Goal: Transaction & Acquisition: Purchase product/service

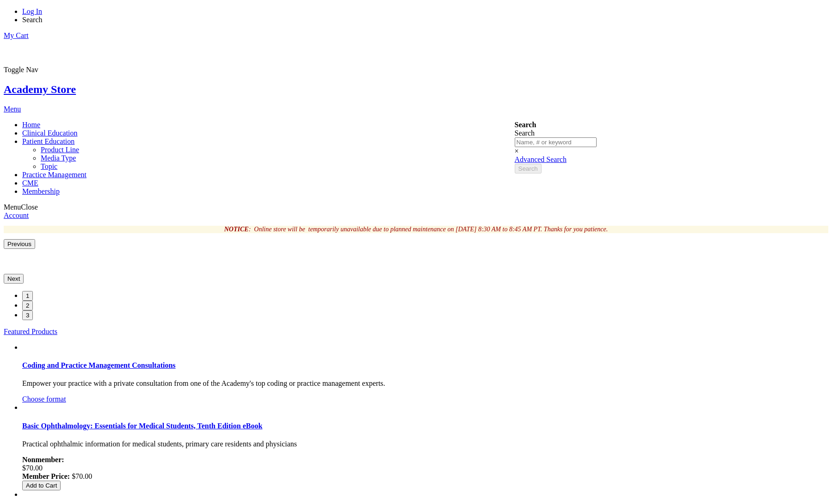
click at [74, 137] on span "Patient Education" at bounding box center [48, 141] width 52 height 8
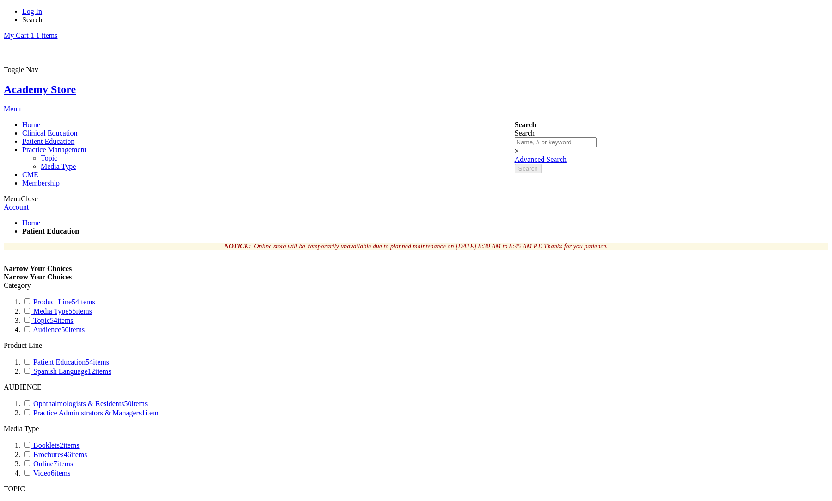
click at [86, 146] on link "Practice Management" at bounding box center [54, 150] width 64 height 8
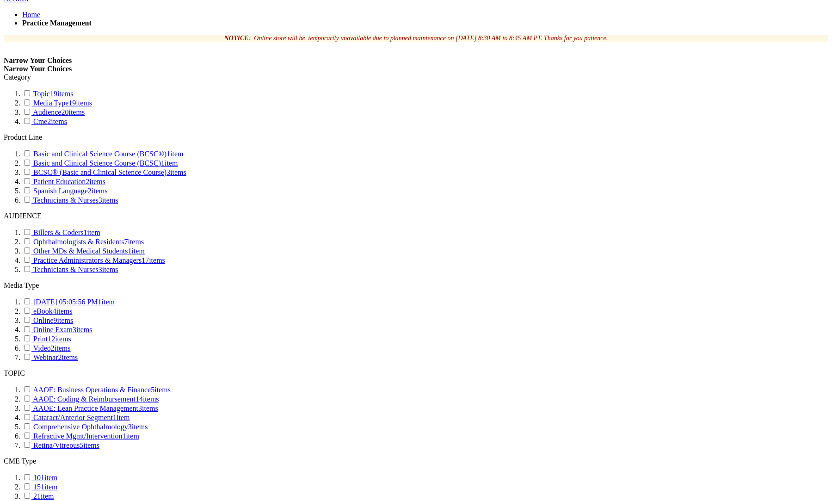
scroll to position [383, 0]
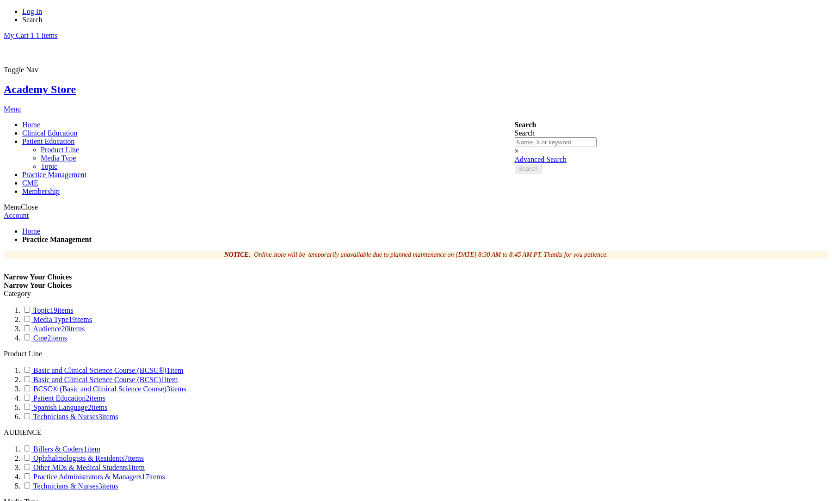
click at [74, 137] on span "Patient Education" at bounding box center [48, 141] width 52 height 8
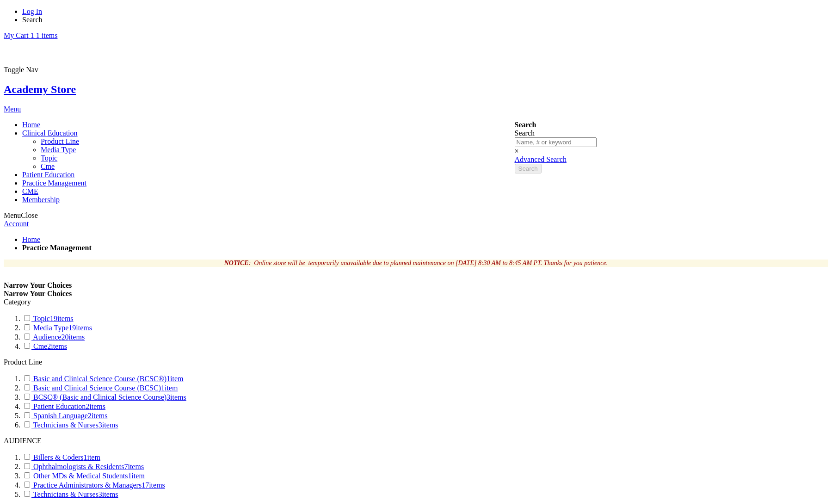
click at [78, 129] on link "Clinical Education" at bounding box center [49, 133] width 55 height 8
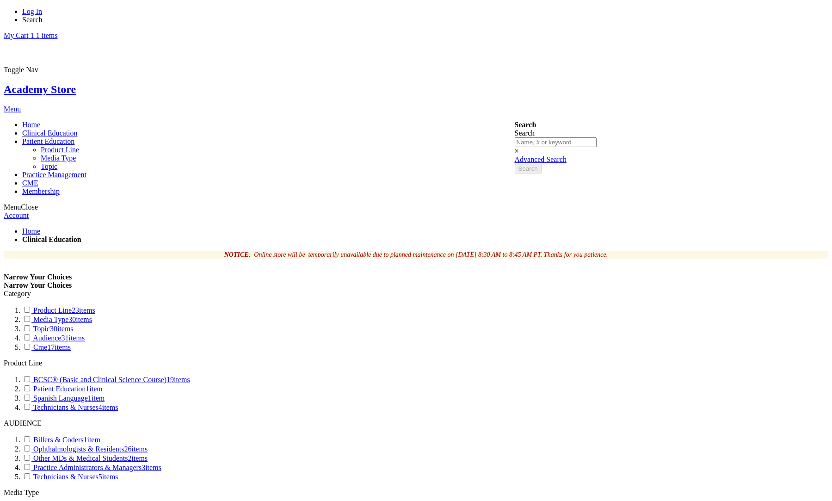
click at [74, 137] on span "Patient Education" at bounding box center [48, 141] width 52 height 8
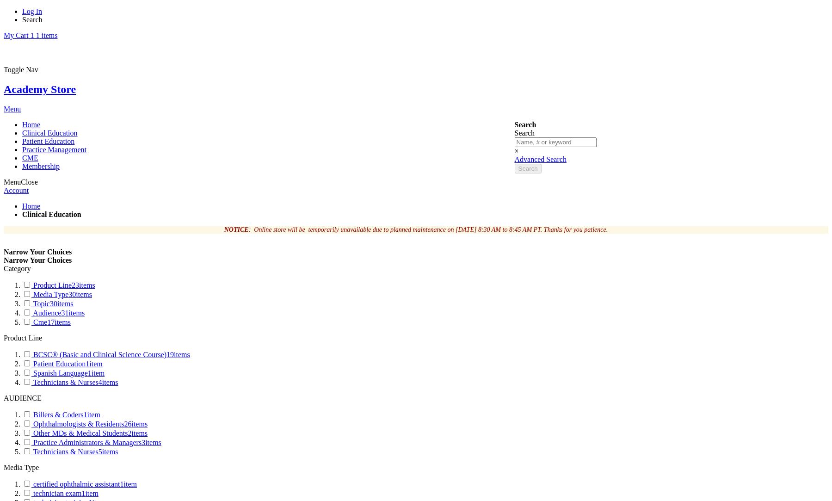
click at [40, 121] on link "Home" at bounding box center [31, 125] width 18 height 8
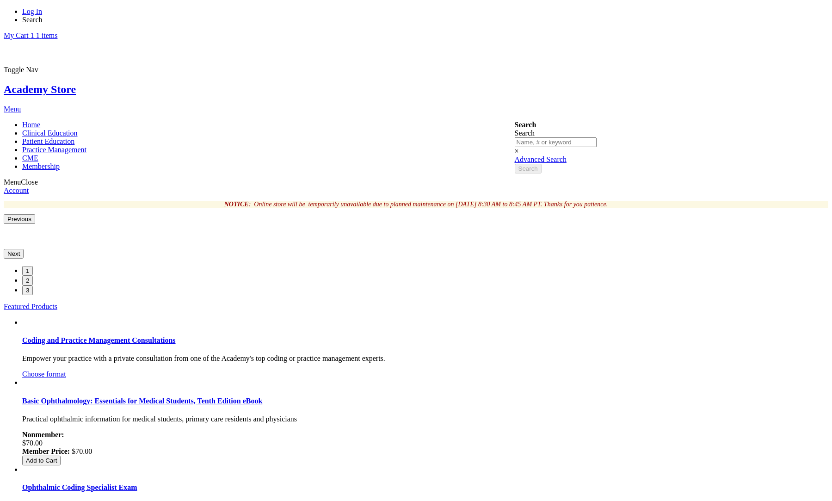
click at [43, 16] on span "Search" at bounding box center [32, 20] width 20 height 8
type input "eye"
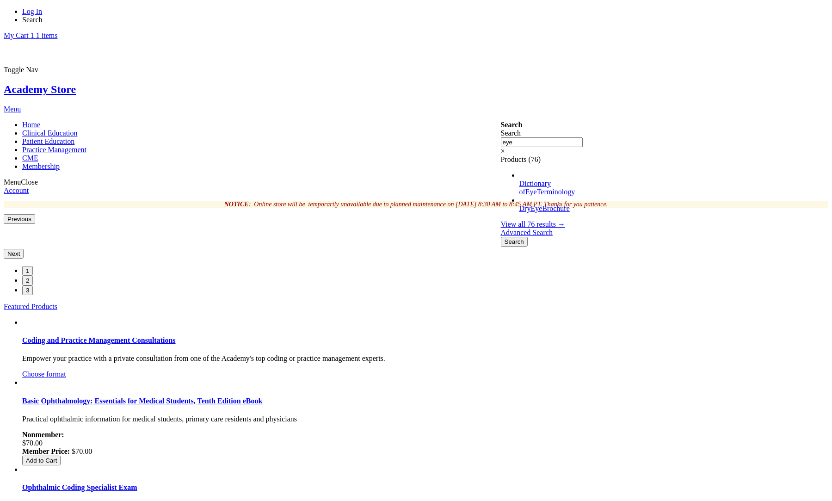
click at [542, 204] on span "Eye" at bounding box center [536, 208] width 12 height 8
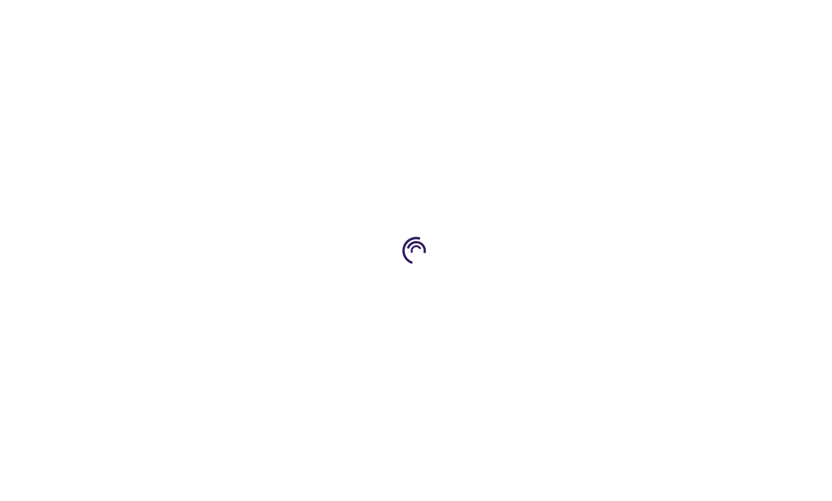
type input "1"
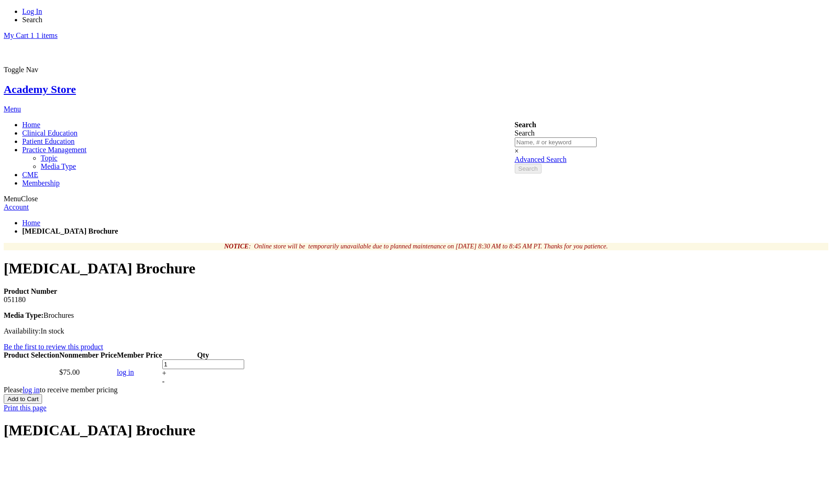
click at [86, 146] on span "Practice Management" at bounding box center [54, 150] width 64 height 8
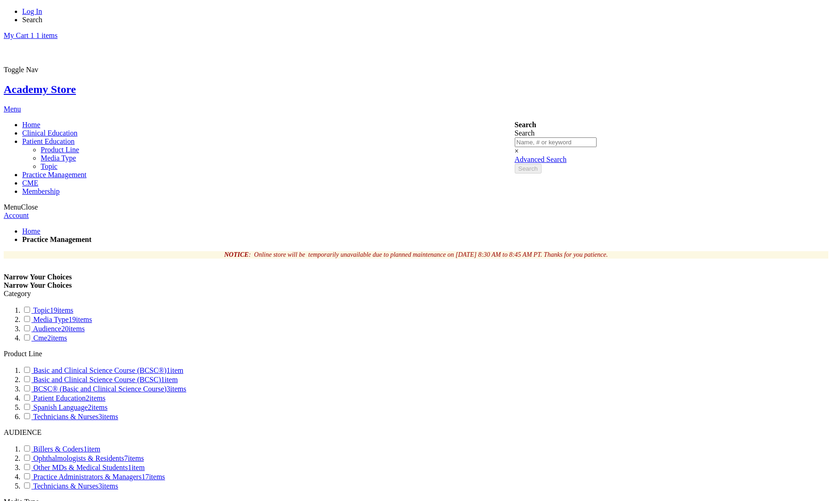
click at [74, 137] on span "Patient Education" at bounding box center [48, 141] width 52 height 8
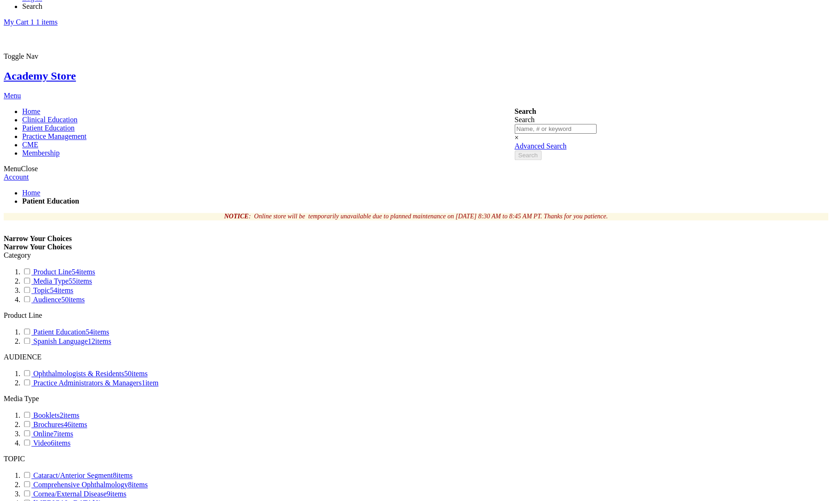
scroll to position [255, 0]
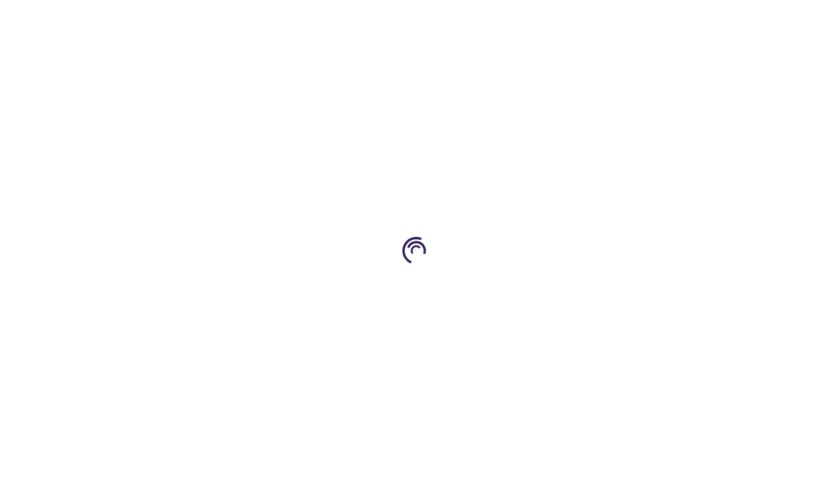
select select "US"
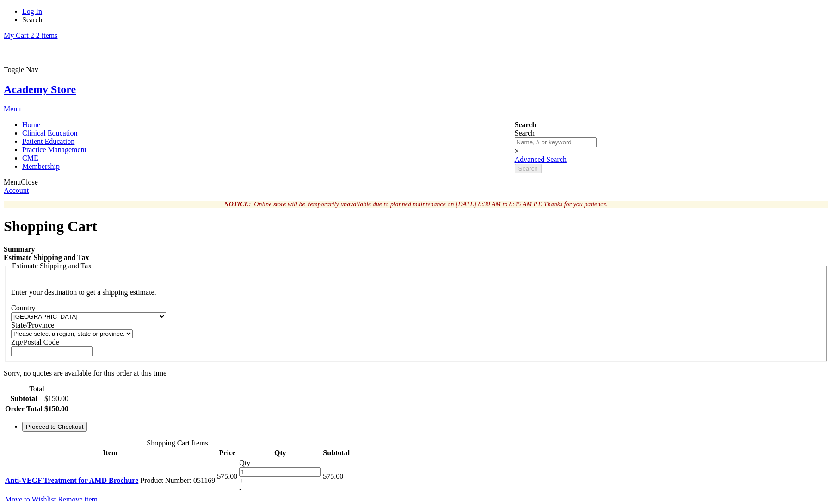
click at [11, 329] on select "Please select a region, state or province. [US_STATE] [US_STATE] [US_STATE] [US…" at bounding box center [72, 333] width 122 height 9
click at [133, 329] on select "Please select a region, state or province. Alabama Alaska American Samoa Arizon…" at bounding box center [72, 333] width 122 height 9
click at [11, 329] on select "Please select a region, state or province. Alabama Alaska American Samoa Arizon…" at bounding box center [72, 333] width 122 height 9
select select "18"
click option "[US_STATE]" at bounding box center [0, 0] width 0 height 0
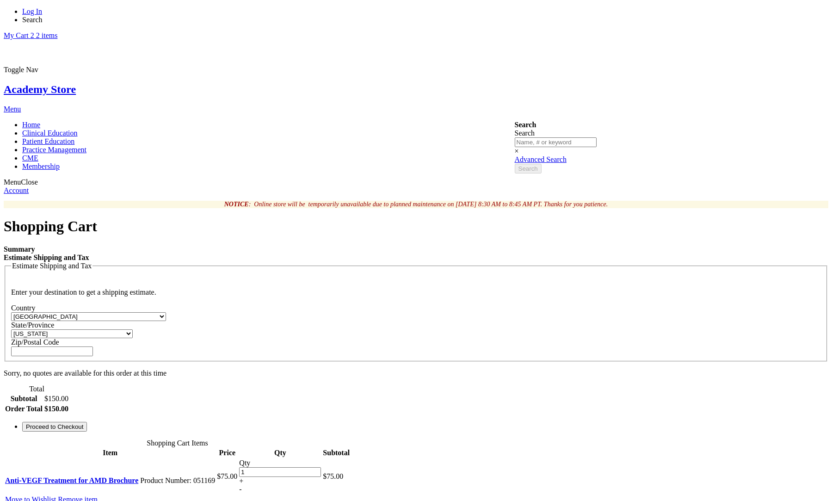
click at [582, 338] on div "Zip/Postal Code" at bounding box center [415, 347] width 809 height 18
click at [93, 346] on input "Zip/Postal Code" at bounding box center [52, 351] width 82 height 10
paste input "33625-5818"
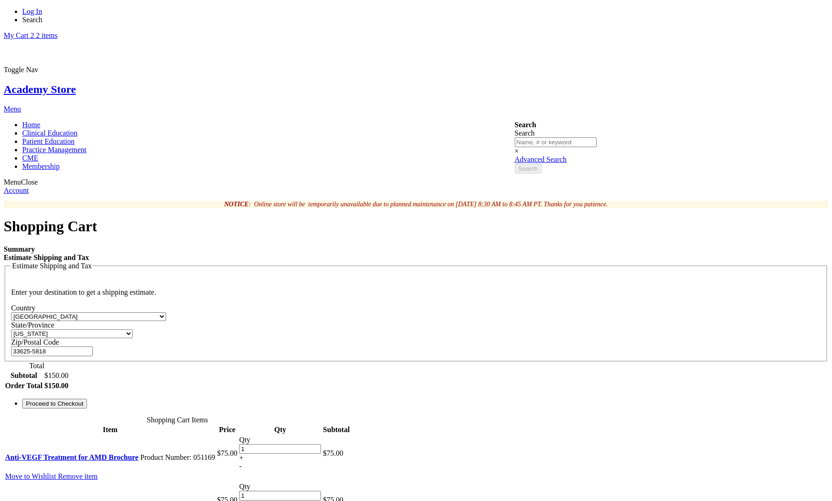
type input "33625-5818"
click at [587, 420] on div "Summary Estimate Shipping and Tax Estimate Shipping and Tax Enter your destinat…" at bounding box center [416, 414] width 824 height 338
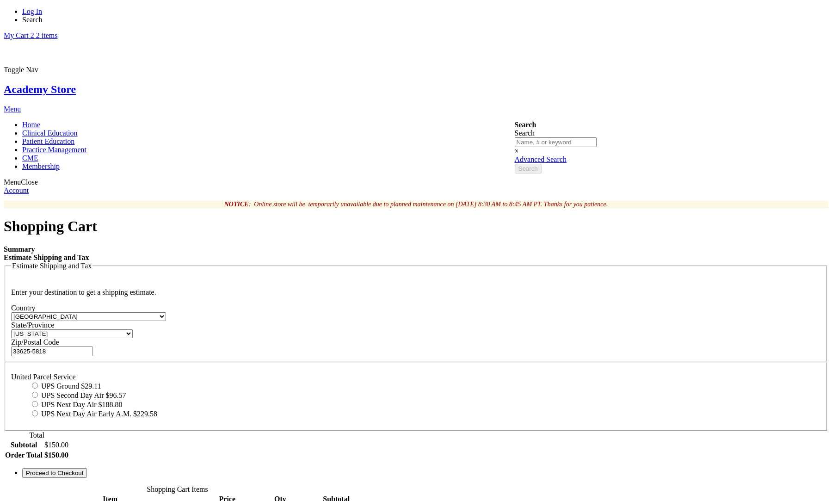
click at [101, 382] on label "UPS Ground $29.11" at bounding box center [71, 386] width 60 height 8
click at [38, 382] on input "UPS Ground $29.11" at bounding box center [35, 385] width 6 height 6
radio input "true"
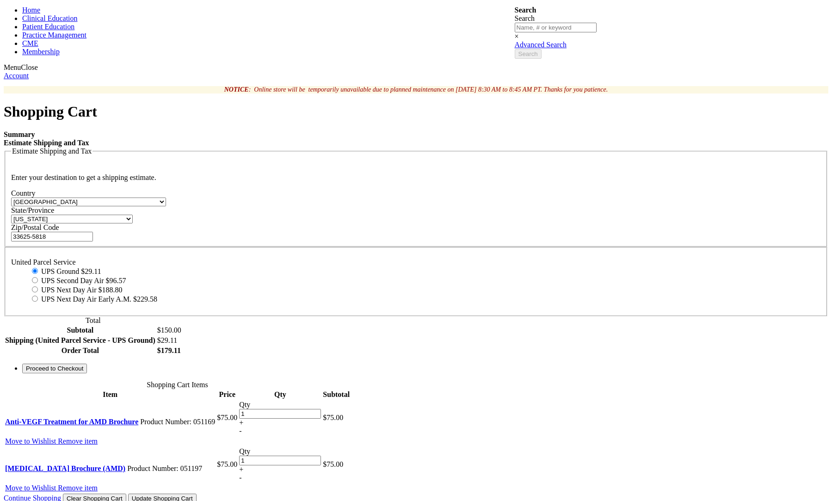
scroll to position [217, 0]
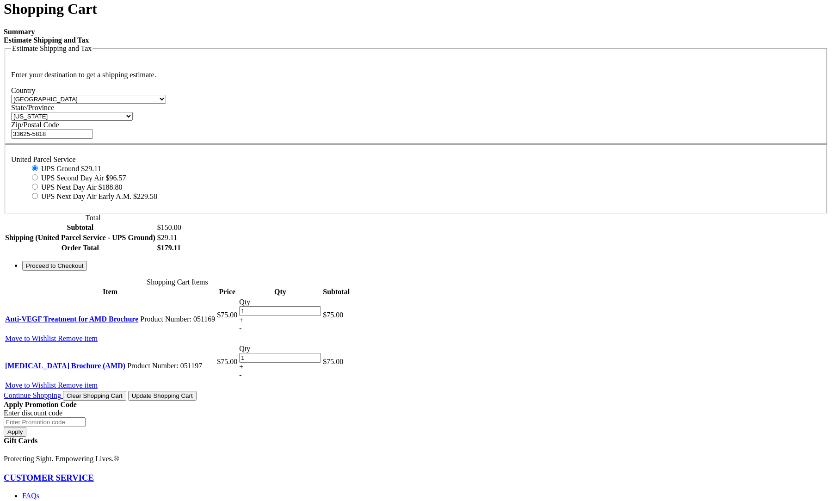
click at [83, 269] on span "Proceed to Checkout" at bounding box center [54, 265] width 57 height 7
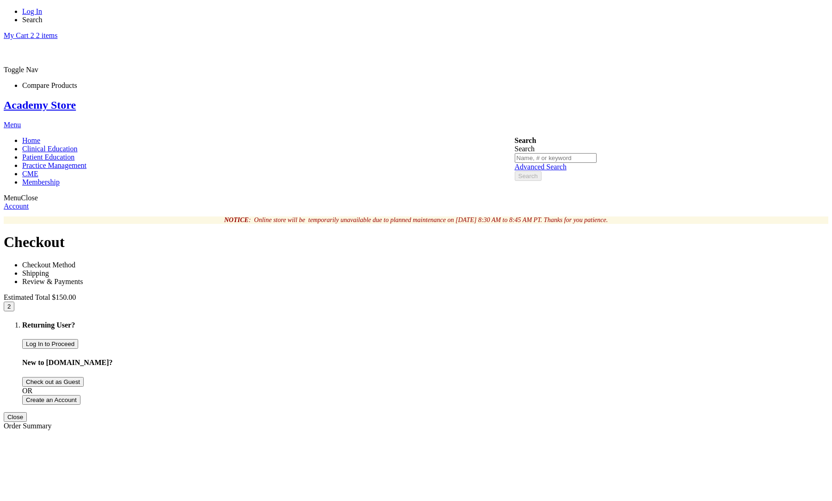
click at [74, 340] on span "Log In to Proceed" at bounding box center [50, 343] width 49 height 7
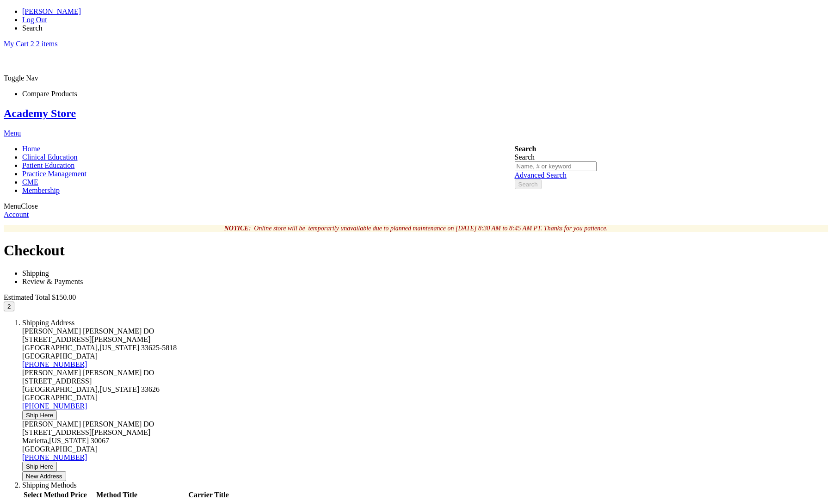
click at [43, 24] on span "Search" at bounding box center [32, 28] width 20 height 8
click at [612, 48] on div "Toggle Nav Compare Products Academy Store" at bounding box center [416, 84] width 824 height 72
click at [43, 24] on span "Search" at bounding box center [32, 28] width 20 height 8
paste input "051197"
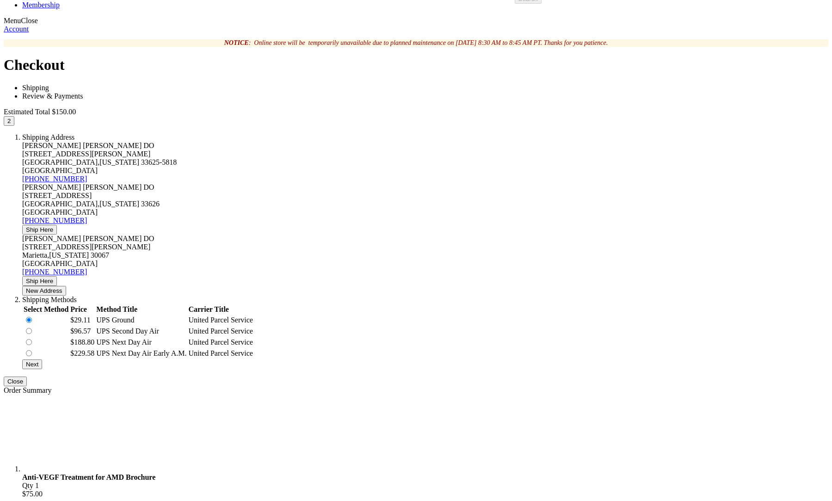
scroll to position [157, 0]
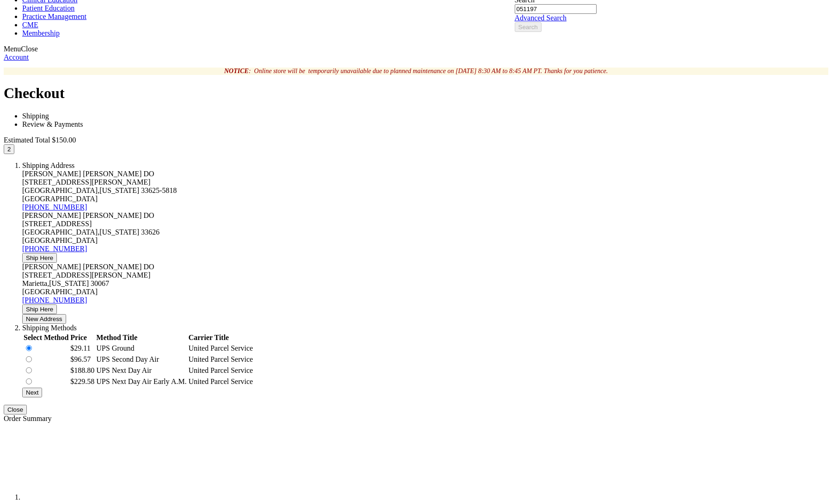
type input "051197"
click at [42, 387] on button "Next" at bounding box center [32, 392] width 20 height 10
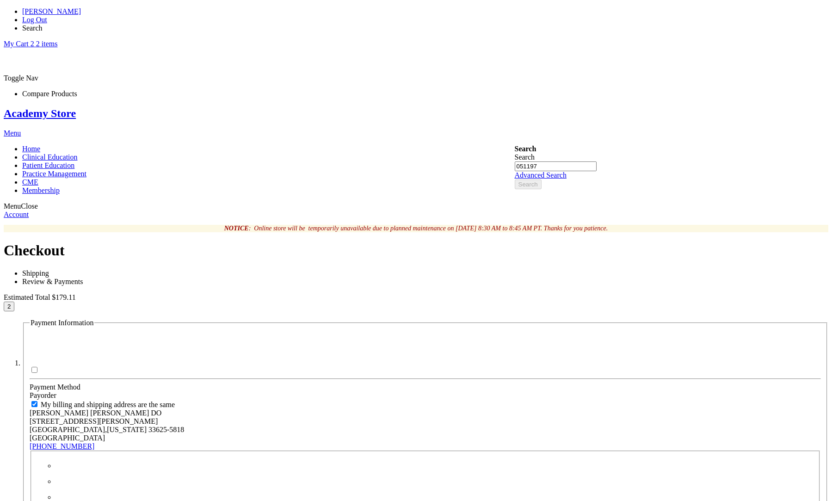
type input "Vetrivel"
paste input "4111111111111111"
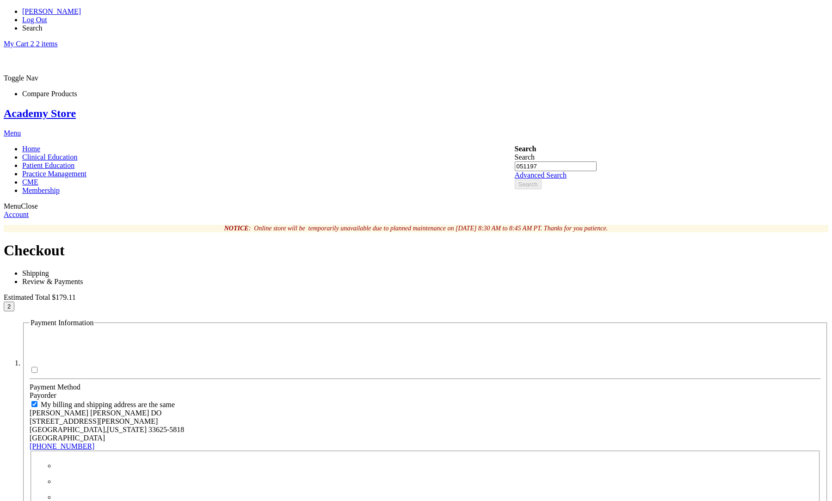
type input "4111111111111111"
select select "10"
click option "10 - October" at bounding box center [0, 0] width 0 height 0
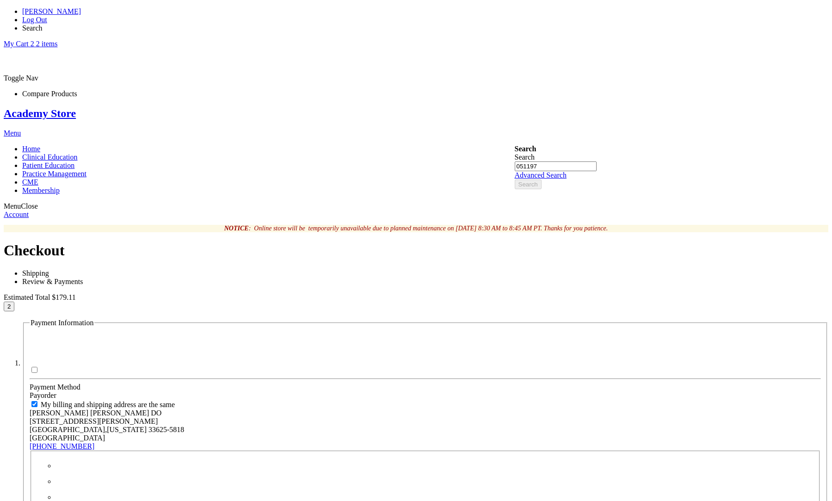
select select "2033"
click option "2033" at bounding box center [0, 0] width 0 height 0
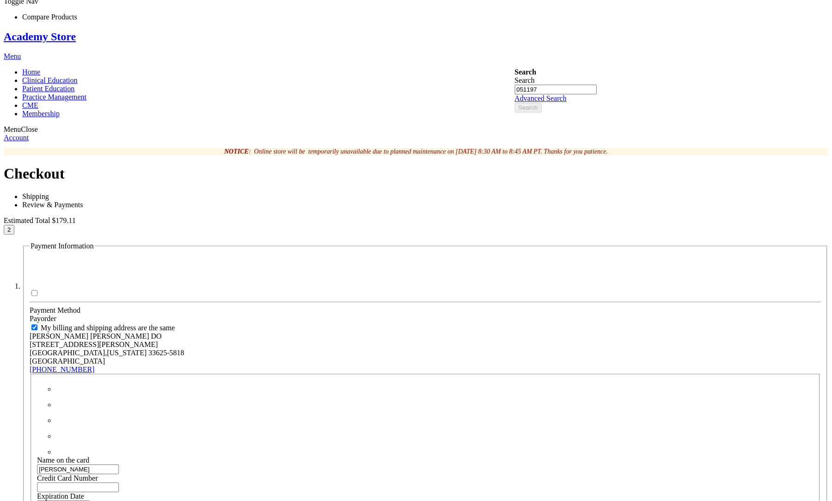
scroll to position [191, 0]
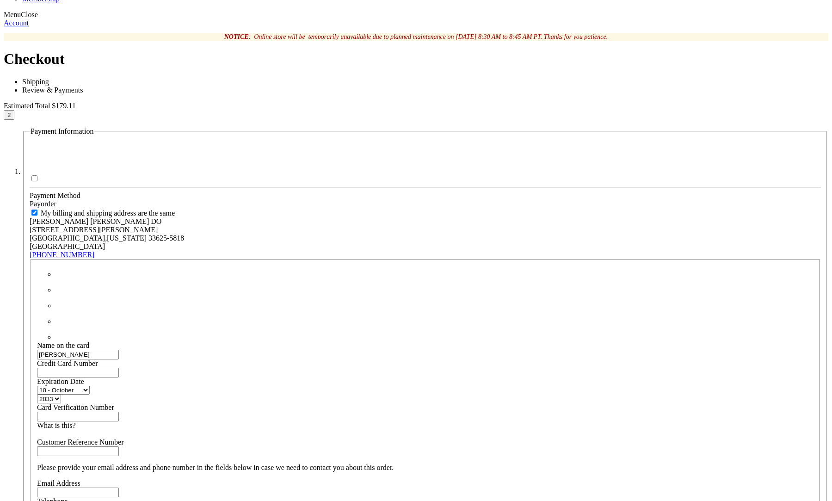
click at [119, 411] on input "Card Verification Number" at bounding box center [78, 416] width 82 height 10
type input "123"
click at [119, 446] on input "Customer Reference Number" at bounding box center [78, 451] width 82 height 10
click at [119, 487] on input "Email Address" at bounding box center [78, 492] width 82 height 10
type input "vetri@mail.com"
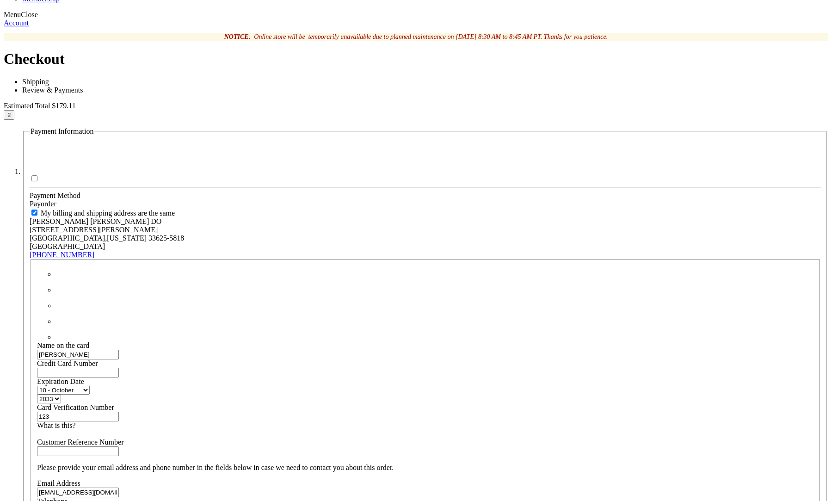
click at [119, 500] on input "Telephone" at bounding box center [78, 510] width 82 height 10
type input "12345"
checkbox input "true"
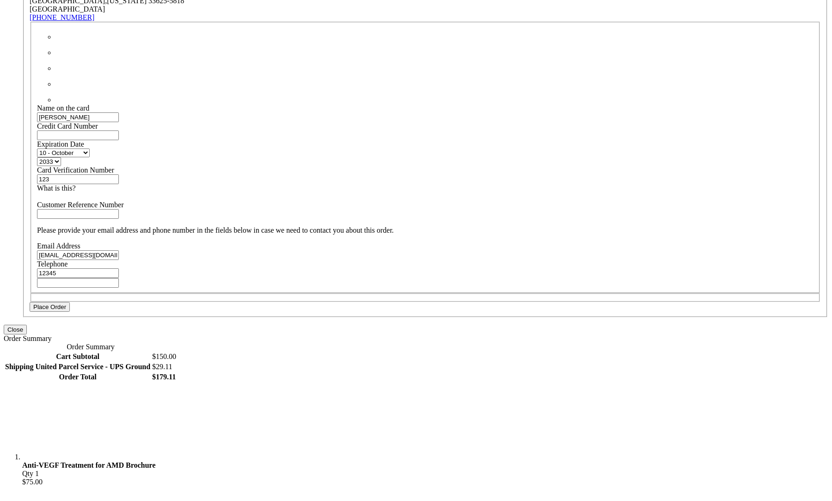
scroll to position [446, 0]
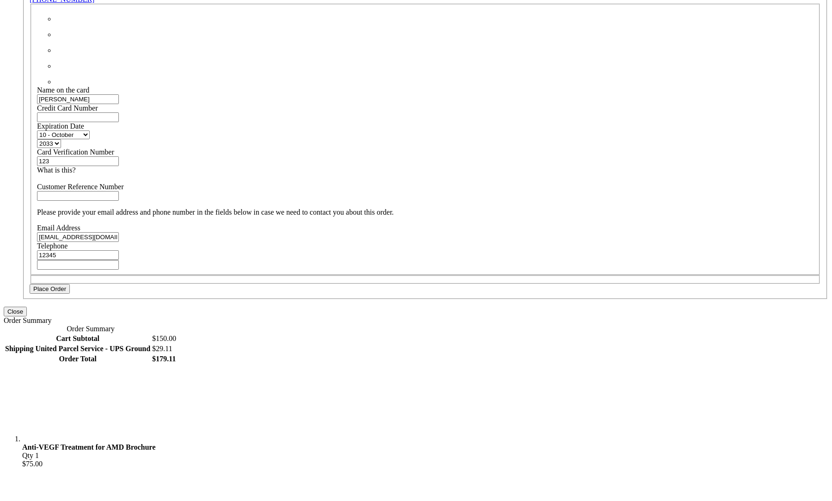
click at [70, 284] on button "Place Order" at bounding box center [50, 289] width 40 height 10
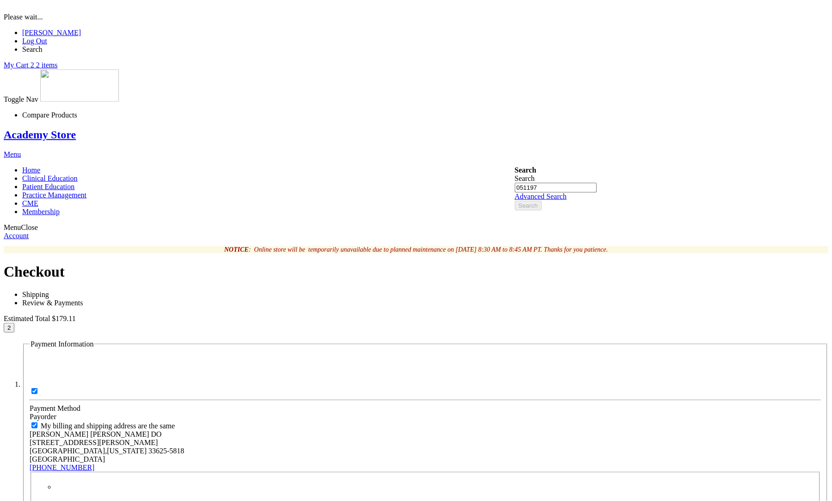
scroll to position [0, 0]
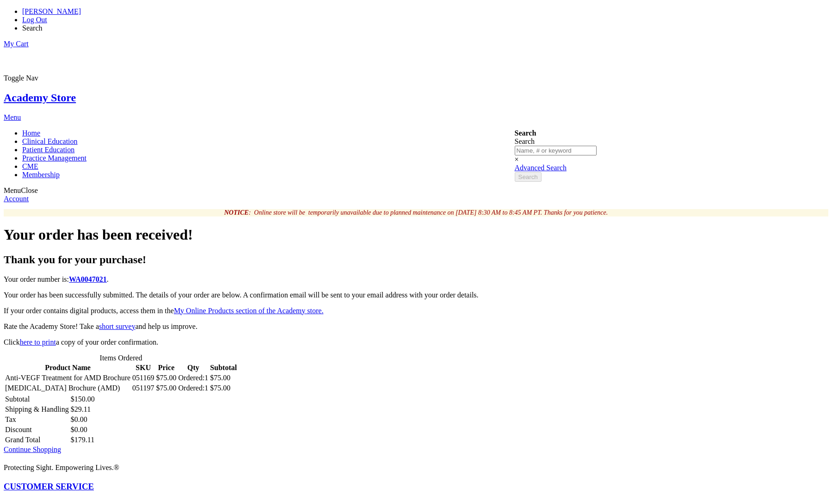
click at [131, 373] on td "Anti-VEGF Treatment for AMD Brochure" at bounding box center [68, 377] width 126 height 9
click at [43, 24] on span "Search" at bounding box center [32, 28] width 20 height 8
click at [119, 49] on img at bounding box center [79, 64] width 79 height 32
click at [76, 92] on link "Academy Store" at bounding box center [40, 98] width 72 height 12
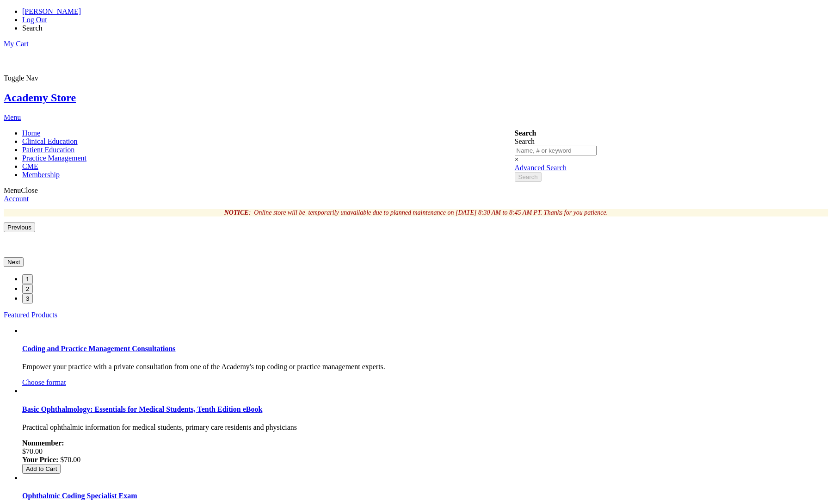
click at [43, 24] on span "Search" at bounding box center [32, 28] width 20 height 8
paste input "051197"
type input "051197"
click at [557, 212] on span "View all 1 results →" at bounding box center [531, 216] width 61 height 8
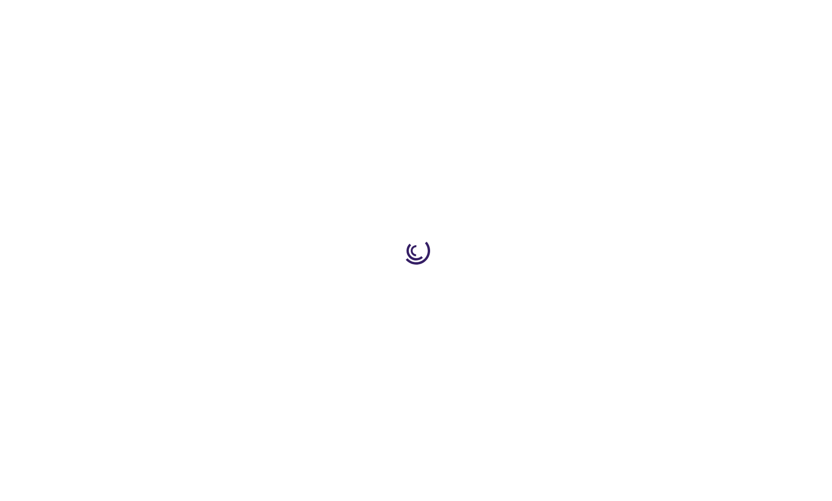
type input "1"
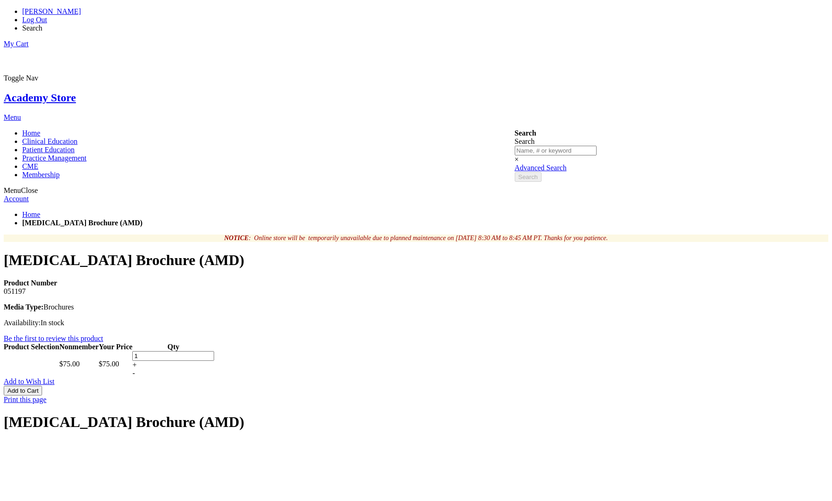
click at [38, 387] on span "Add to Cart" at bounding box center [22, 390] width 31 height 7
click at [43, 24] on span "Search" at bounding box center [32, 28] width 20 height 8
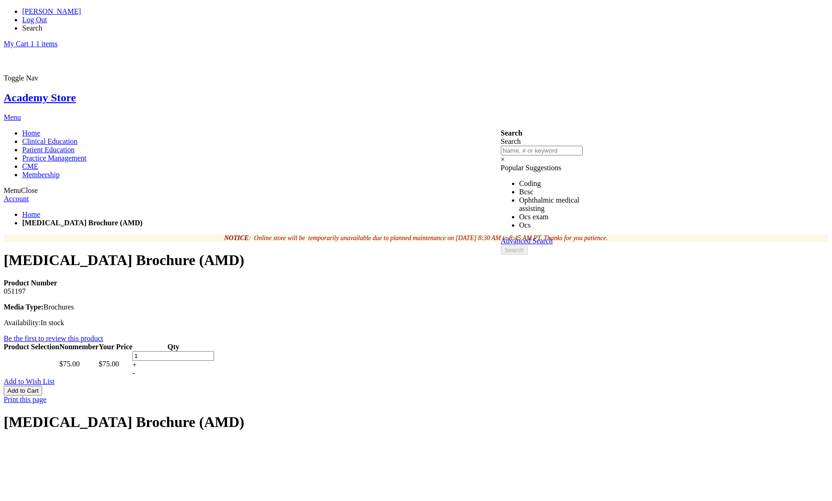
paste input "051170"
type input "051170"
click at [501, 220] on button "Search" at bounding box center [514, 225] width 27 height 10
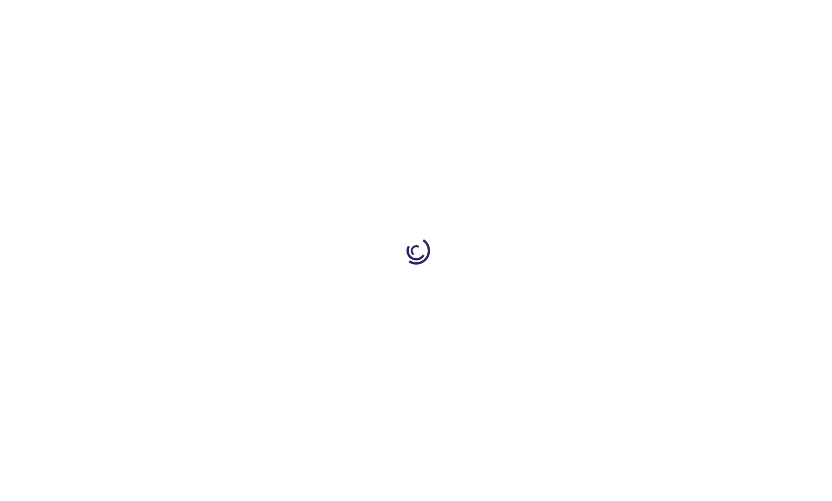
type input "1"
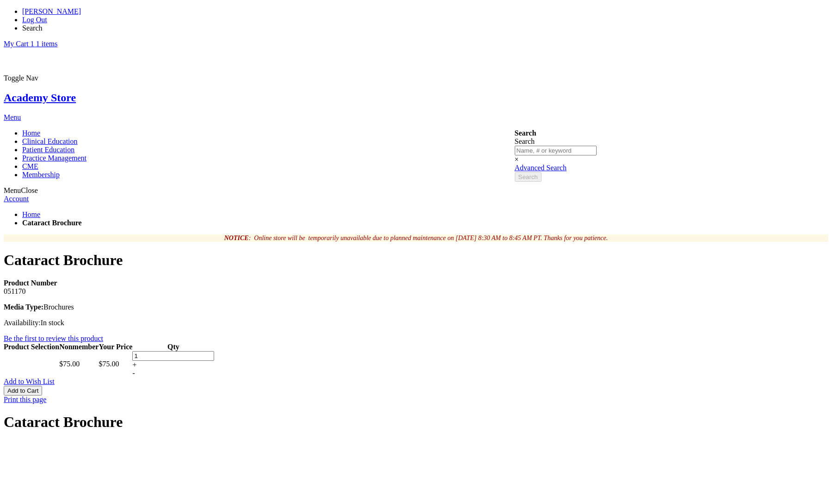
click at [38, 387] on span "Add to Cart" at bounding box center [22, 390] width 31 height 7
click at [43, 24] on span "Search" at bounding box center [32, 28] width 20 height 8
paste input "051225"
click at [501, 245] on button "Search" at bounding box center [514, 250] width 27 height 10
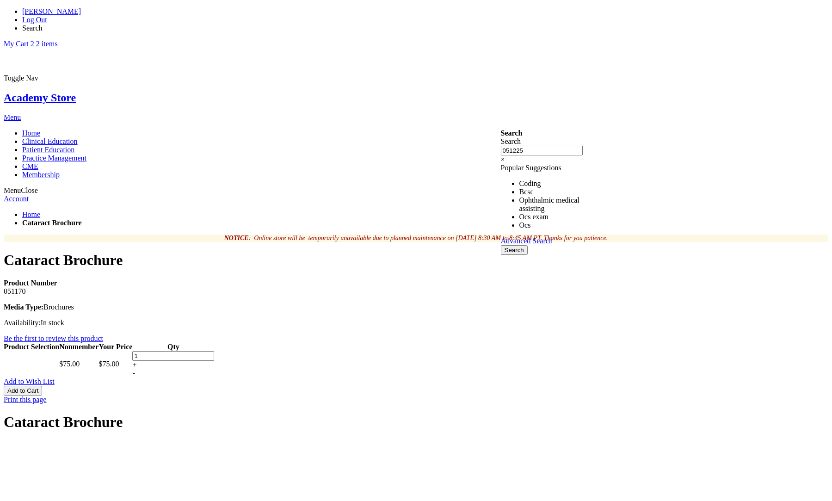
type input "051225"
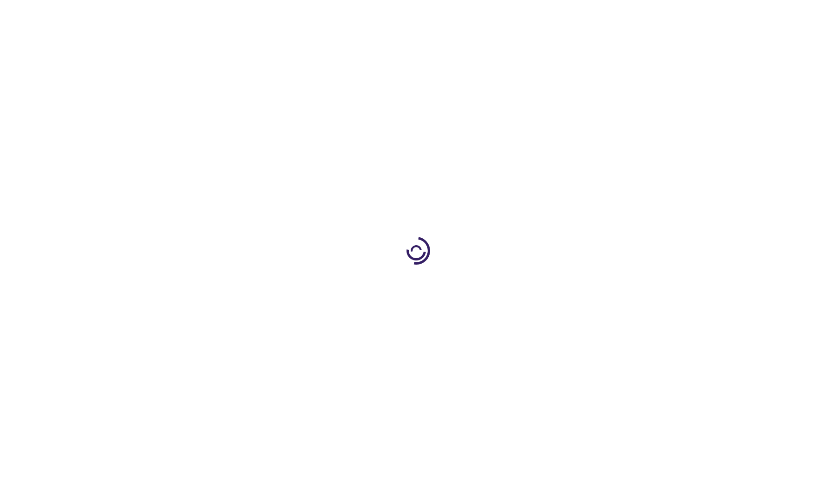
type input "1"
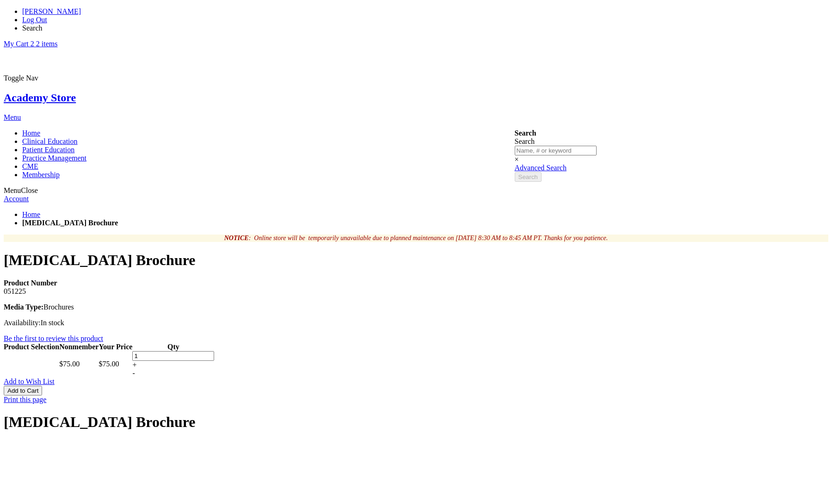
click at [38, 387] on span "Add to Cart" at bounding box center [22, 390] width 31 height 7
click at [43, 24] on span "Search" at bounding box center [32, 28] width 20 height 8
paste input "051178"
click at [501, 245] on button "Search" at bounding box center [514, 250] width 27 height 10
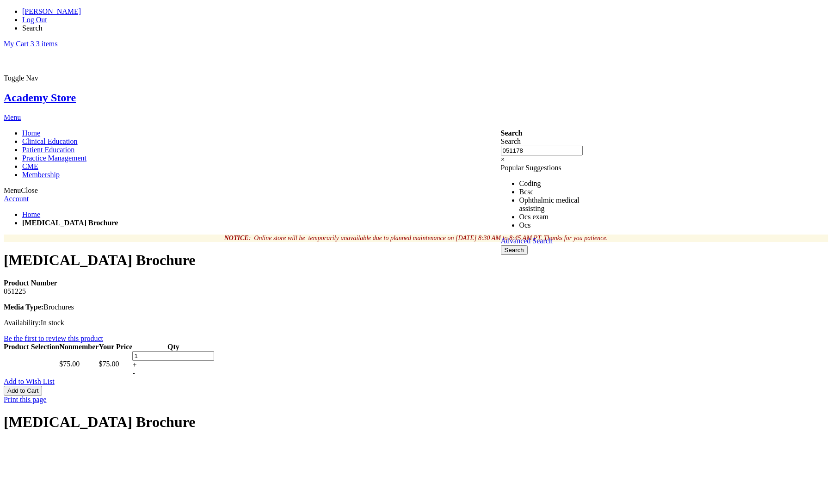
type input "051178"
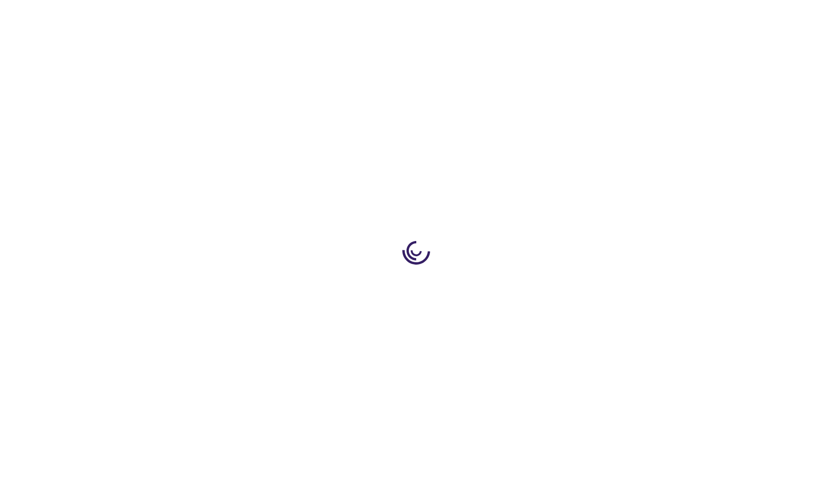
type input "1"
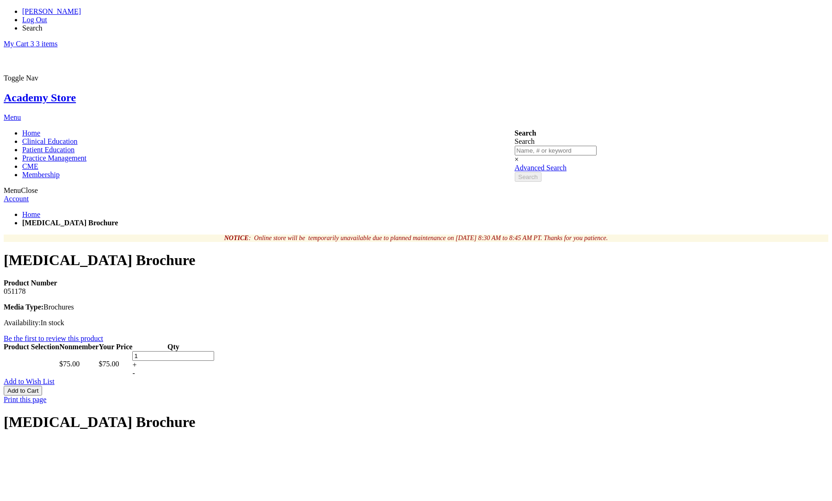
click at [42, 385] on button "Add to Cart" at bounding box center [23, 390] width 38 height 10
click at [43, 24] on span "Search" at bounding box center [32, 28] width 20 height 8
paste input "051187"
click at [501, 245] on button "Search" at bounding box center [514, 250] width 27 height 10
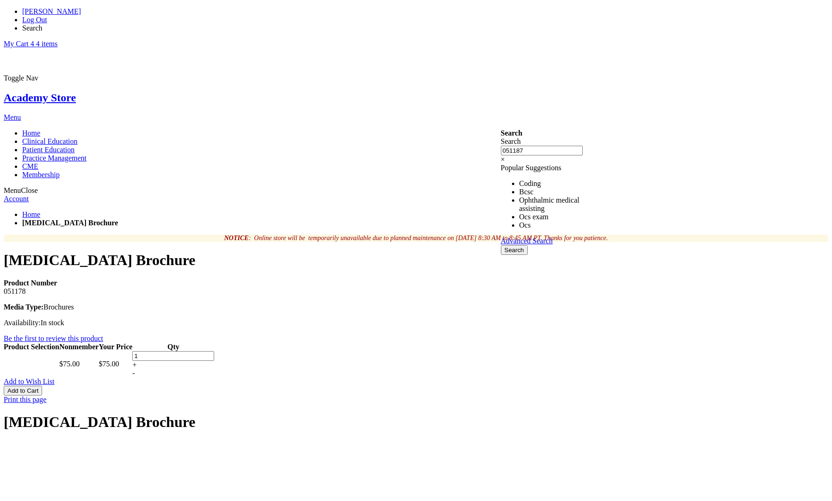
type input "051187"
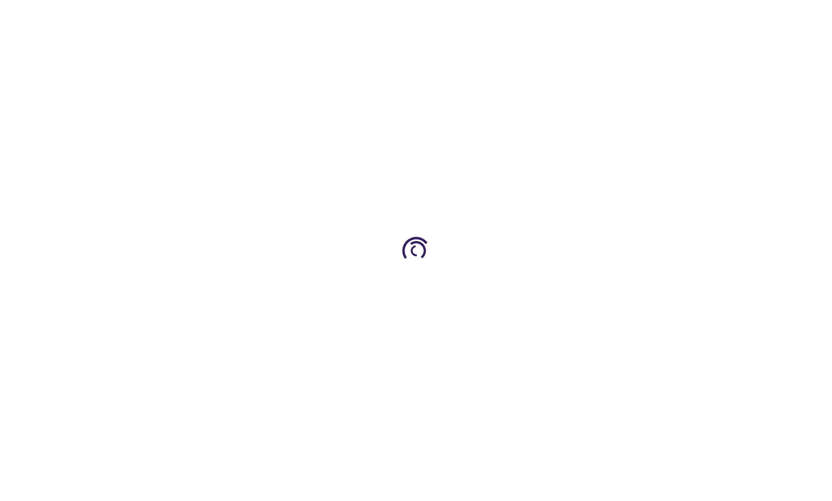
type input "1"
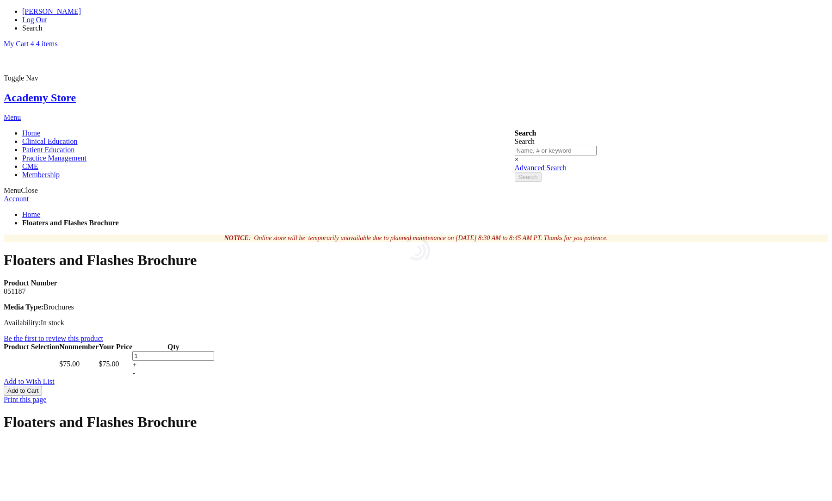
click at [42, 385] on button "Add to Cart" at bounding box center [23, 390] width 38 height 10
click at [43, 24] on span "Search" at bounding box center [32, 28] width 20 height 8
paste input "051189"
type input "051189"
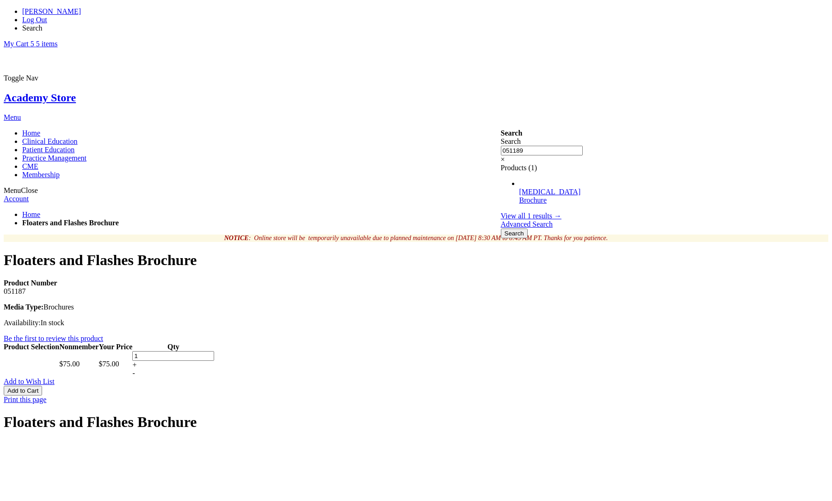
click at [501, 228] on button "Search" at bounding box center [514, 233] width 27 height 10
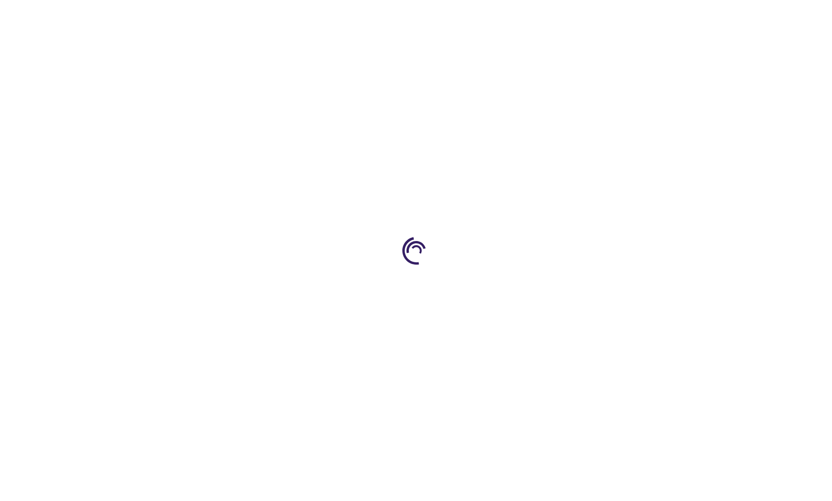
type input "1"
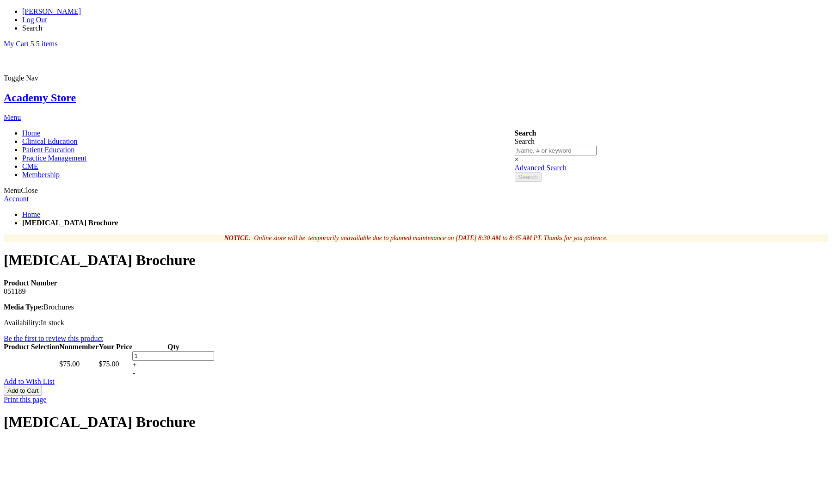
click at [42, 385] on button "Add to Cart" at bounding box center [23, 390] width 38 height 10
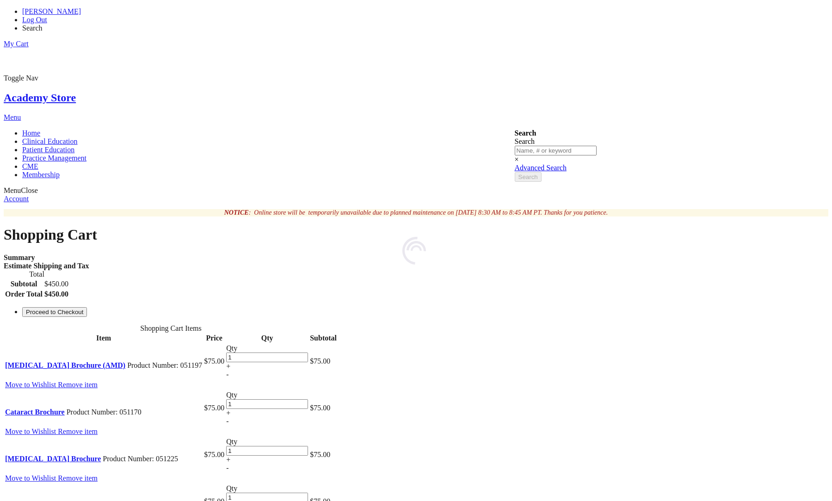
select select "US"
select select "18"
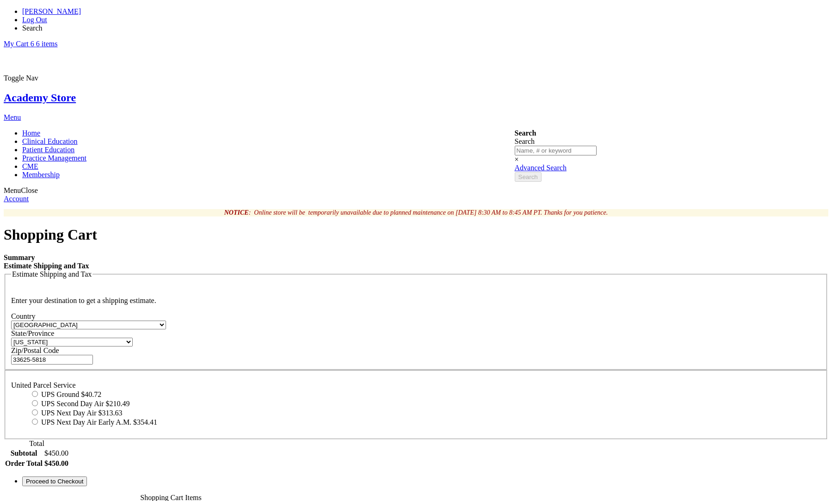
click at [101, 390] on label "UPS Ground $40.72" at bounding box center [71, 394] width 60 height 8
click at [38, 391] on input "UPS Ground $40.72" at bounding box center [35, 394] width 6 height 6
radio input "true"
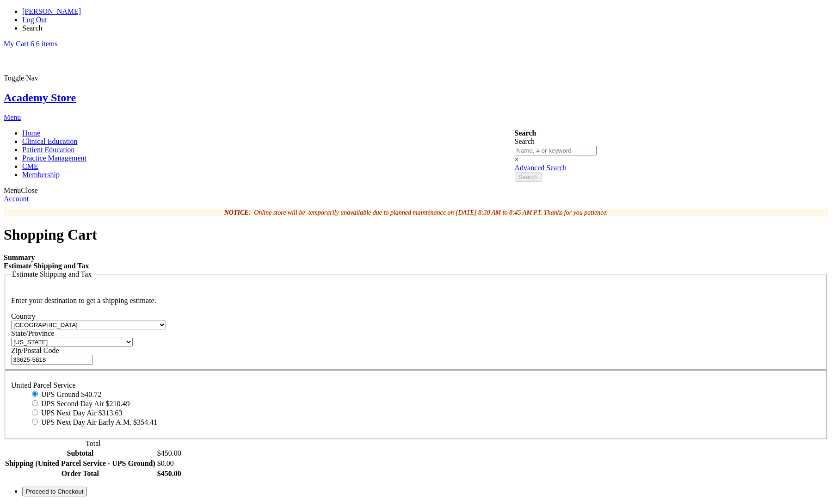
click at [130, 399] on label "UPS Second Day Air $210.49" at bounding box center [85, 403] width 89 height 8
click at [38, 400] on input "UPS Second Day Air $210.49" at bounding box center [35, 403] width 6 height 6
radio input "true"
click at [557, 381] on dl "United Parcel Service UPS Ground $40.72 UPS Second Day Air $210.49 UPS Next Day…" at bounding box center [415, 403] width 809 height 45
click at [548, 389] on div "UPS Ground $40.72" at bounding box center [425, 393] width 791 height 9
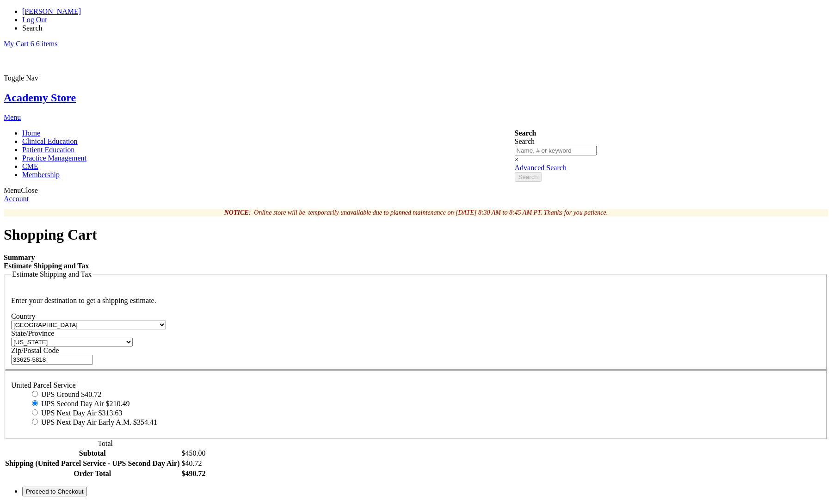
click at [38, 391] on input "UPS Ground $40.72" at bounding box center [35, 394] width 6 height 6
radio input "true"
radio input "false"
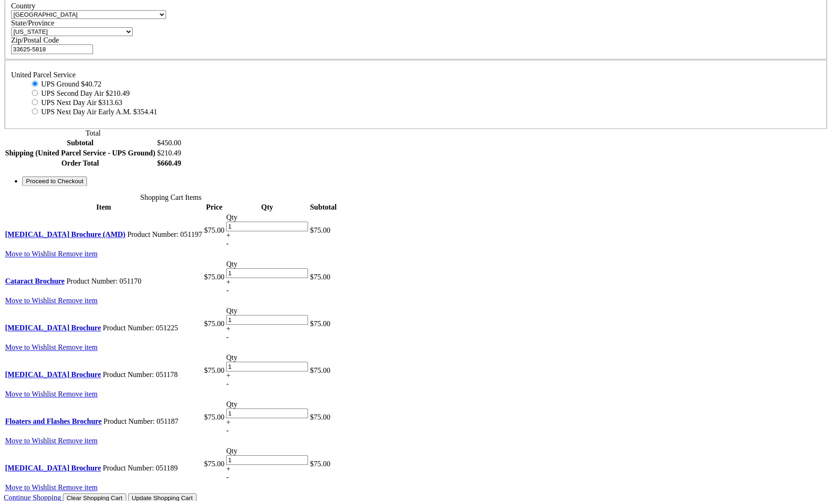
scroll to position [319, 0]
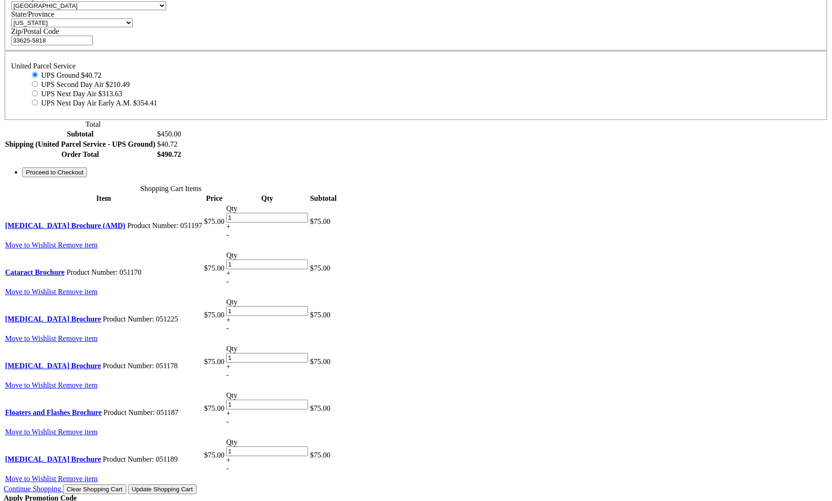
click at [83, 176] on span "Proceed to Checkout" at bounding box center [54, 172] width 57 height 7
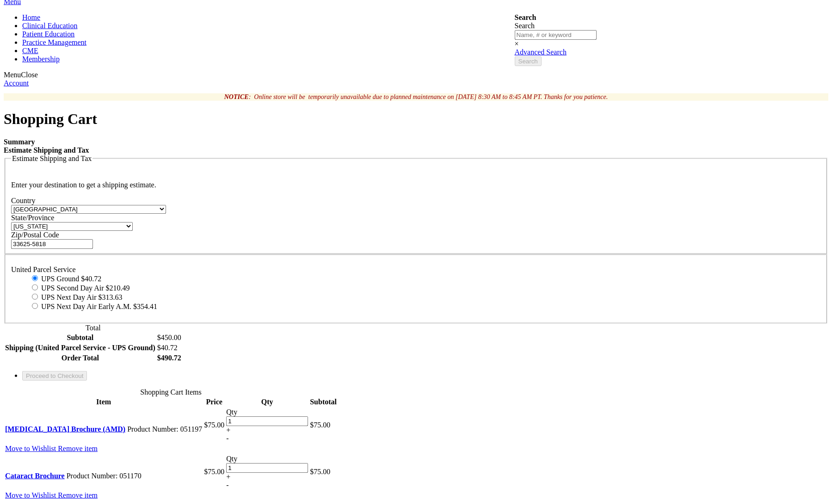
scroll to position [0, 0]
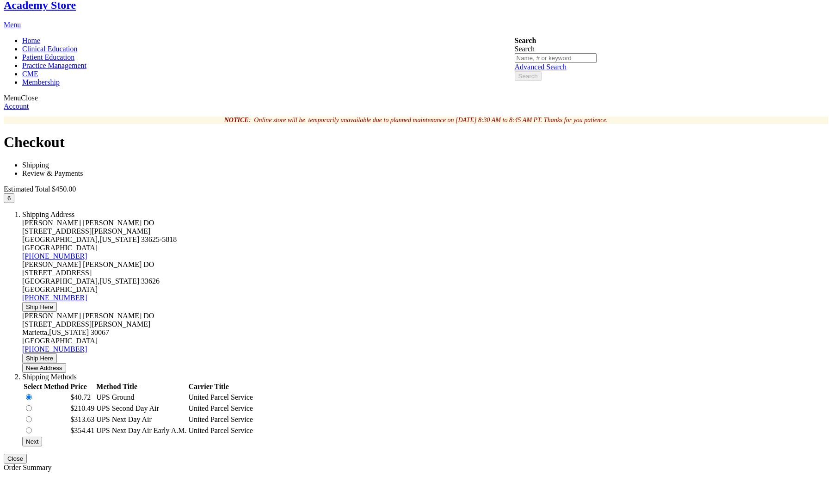
scroll to position [128, 0]
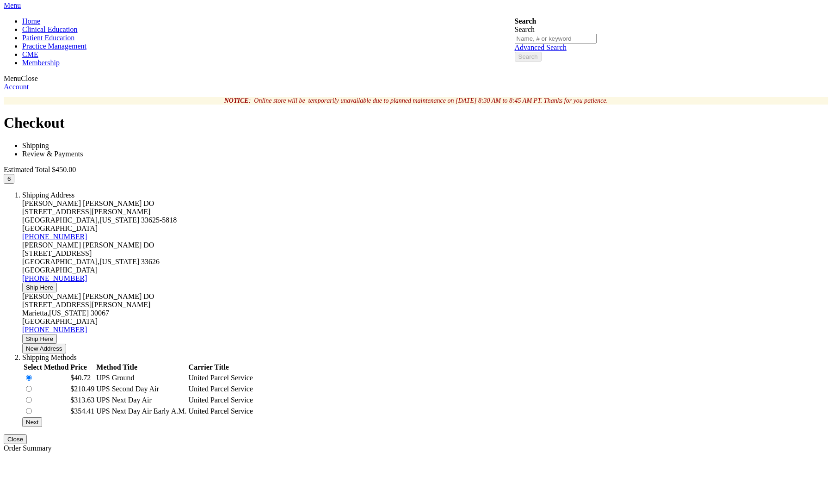
click at [42, 417] on button "Next" at bounding box center [32, 422] width 20 height 10
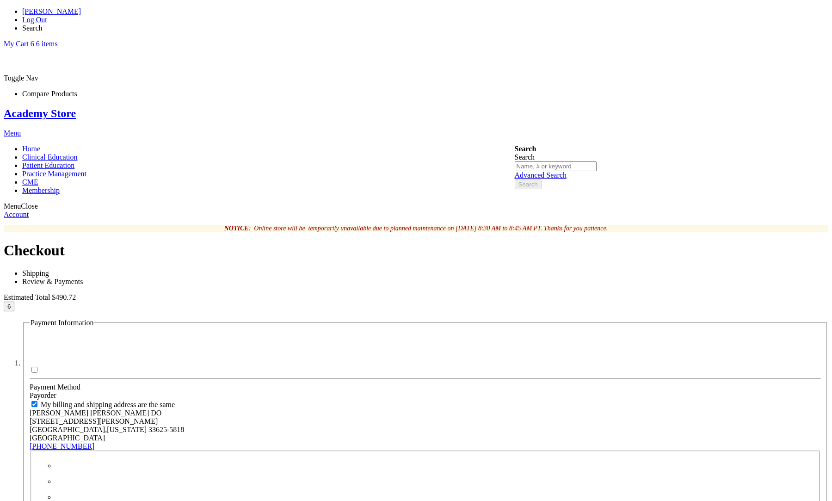
type input "vanitha"
paste input "4111111111111111"
type input "4111111111111111"
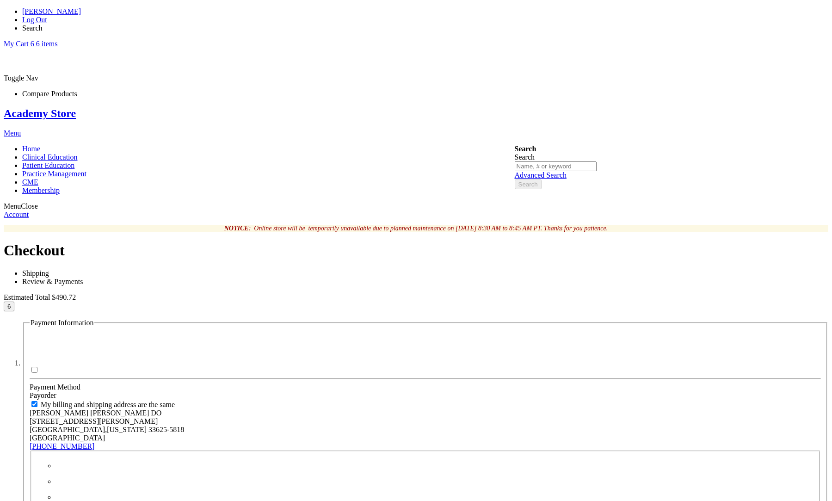
select select "10"
click option "10 - October" at bounding box center [0, 0] width 0 height 0
select select "2031"
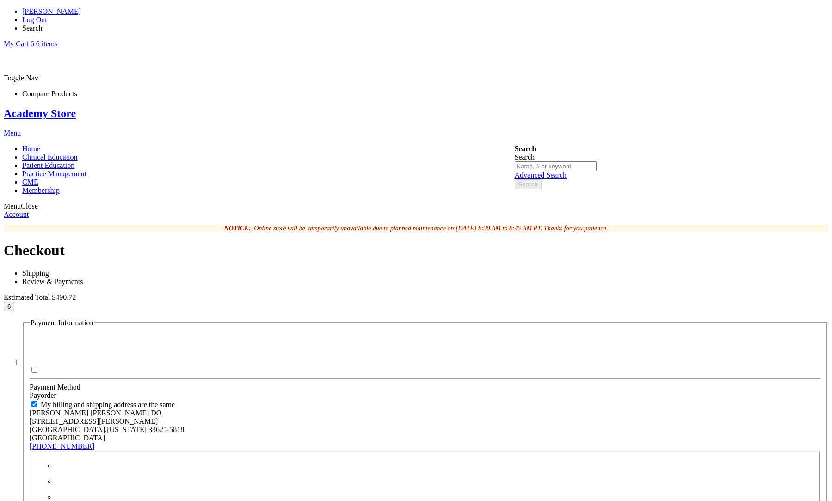
click option "2031" at bounding box center [0, 0] width 0 height 0
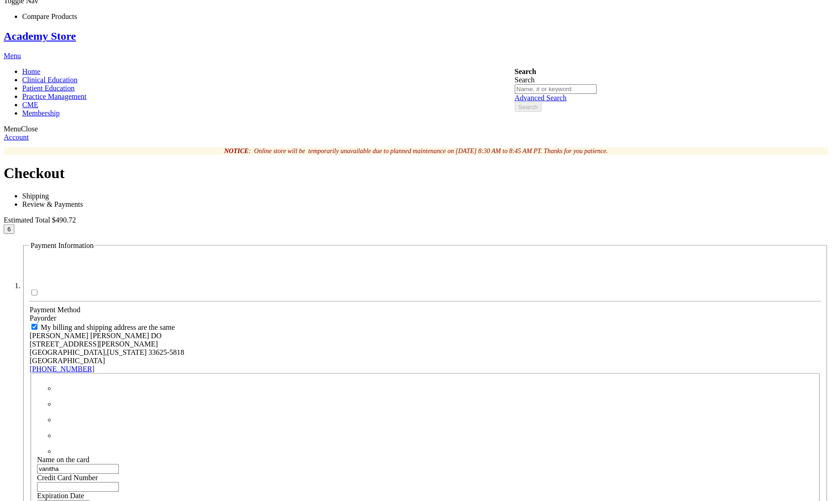
scroll to position [191, 0]
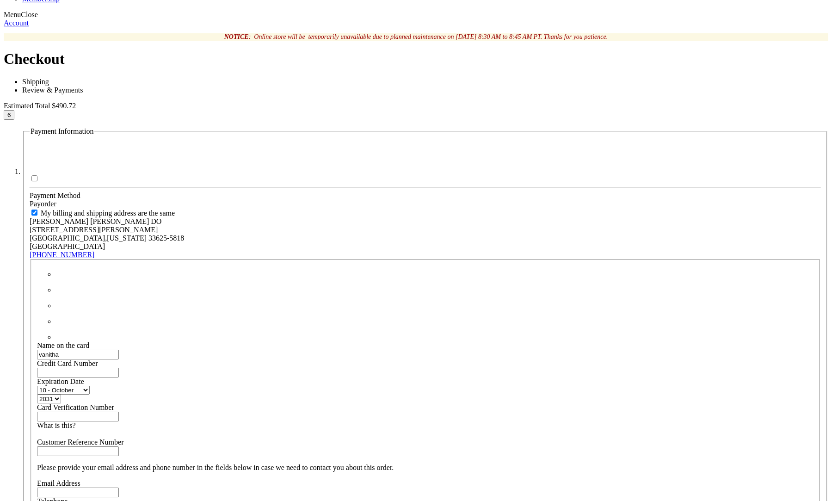
click at [119, 411] on input "Card Verification Number" at bounding box center [78, 416] width 82 height 10
type input "123"
click at [119, 487] on input "Email Address" at bounding box center [78, 492] width 82 height 10
type input "vanitha@mail.com"
click at [119, 500] on input "Telephone" at bounding box center [78, 510] width 82 height 10
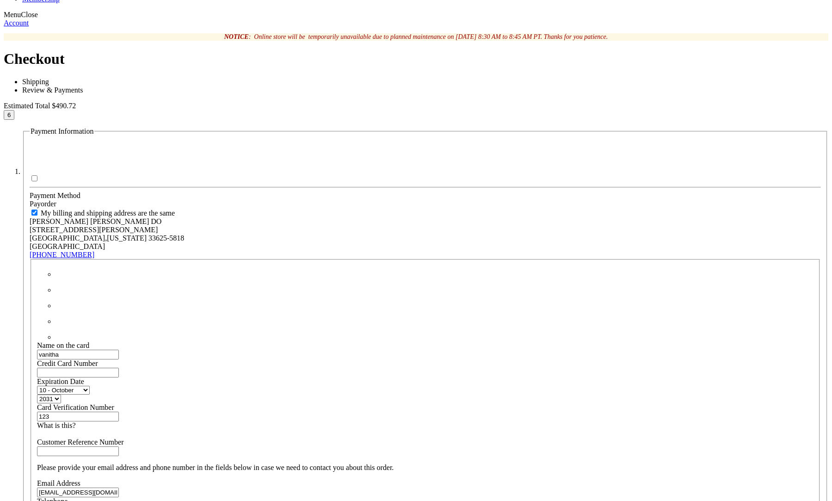
type input "12345"
click at [208, 460] on div at bounding box center [416, 250] width 832 height 501
checkbox input "true"
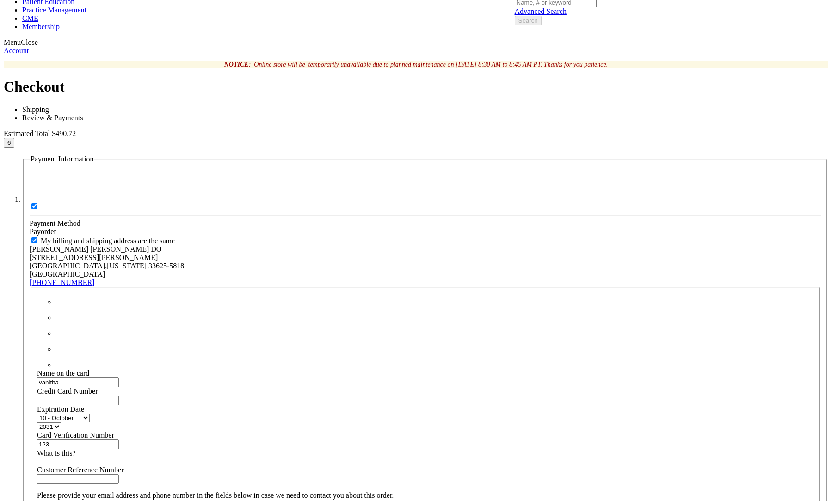
scroll to position [0, 0]
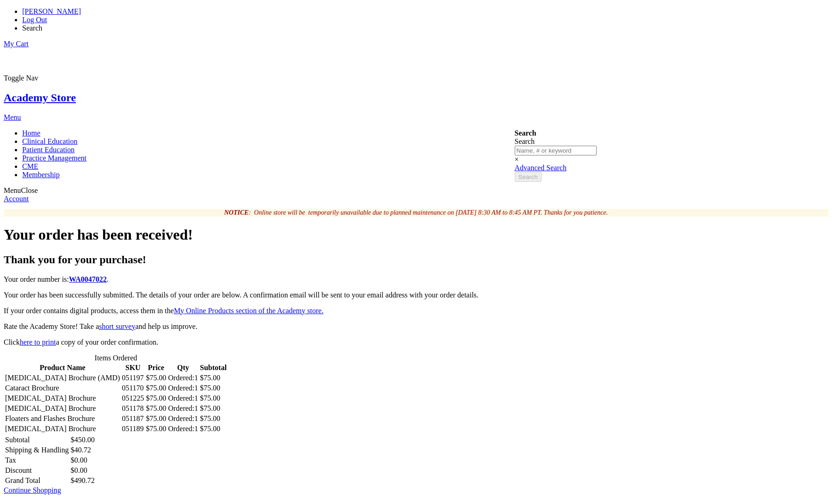
click at [47, 16] on link "Log Out" at bounding box center [34, 20] width 25 height 8
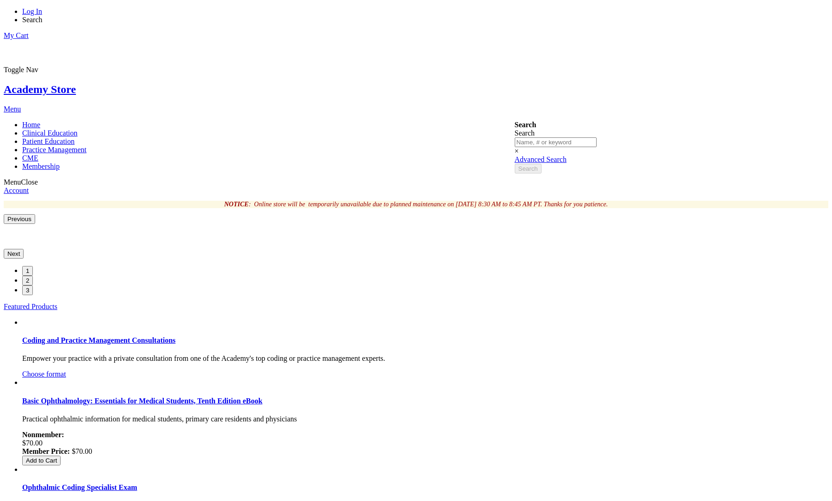
click at [42, 15] on link "Log In" at bounding box center [32, 11] width 20 height 8
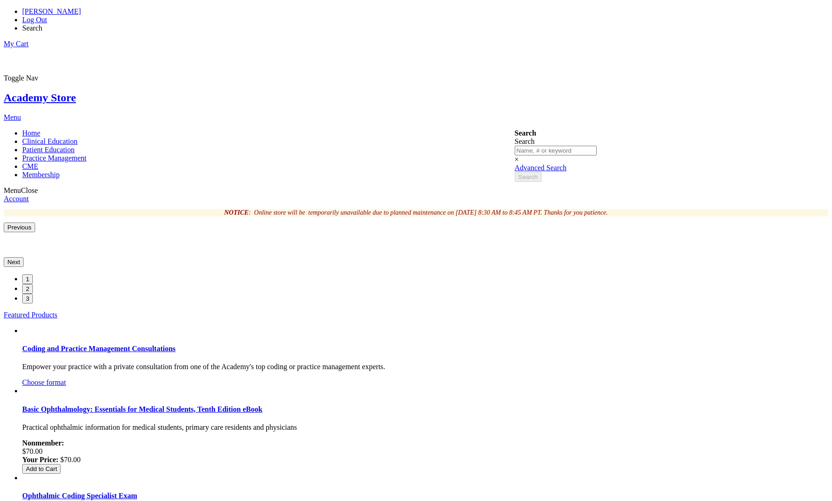
click at [43, 24] on span "Search" at bounding box center [32, 28] width 20 height 8
paste input "02850125V"
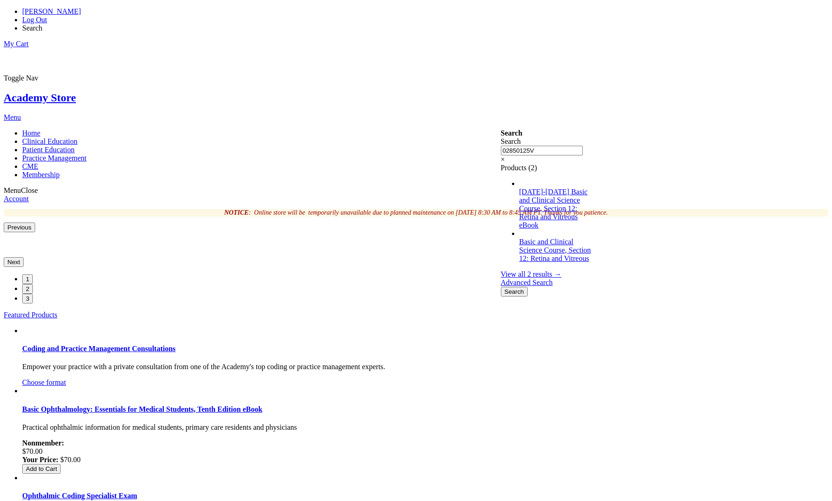
type input "02850125V"
click at [537, 270] on span "View all 2 results →" at bounding box center [531, 274] width 61 height 8
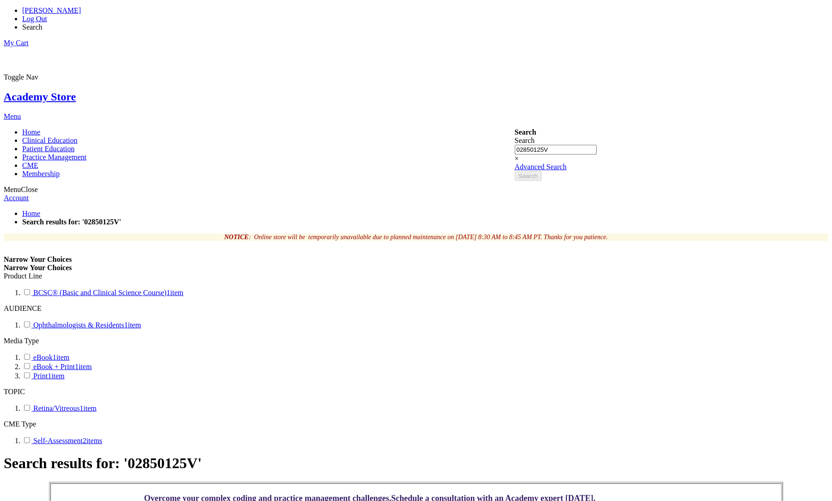
scroll to position [128, 0]
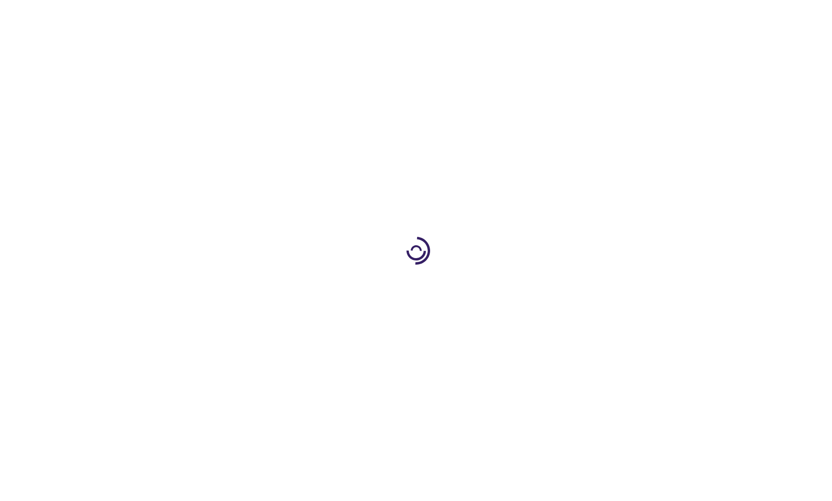
select select "US"
select select "31"
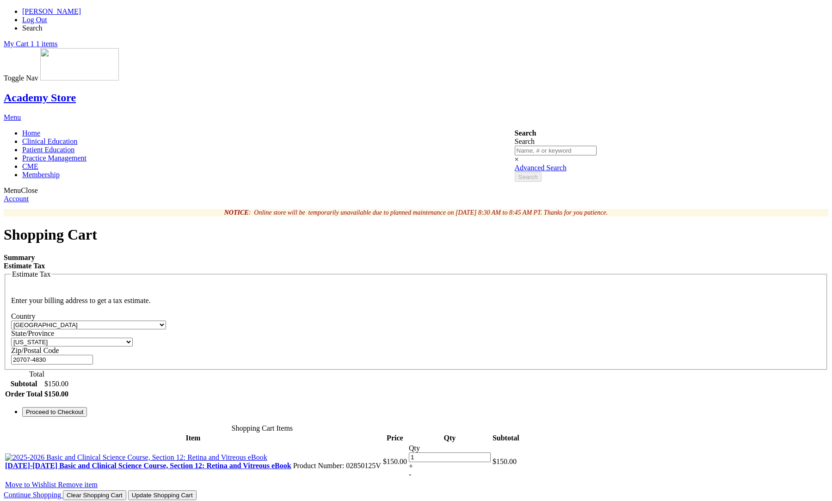
click at [83, 408] on span "Proceed to Checkout" at bounding box center [54, 411] width 57 height 7
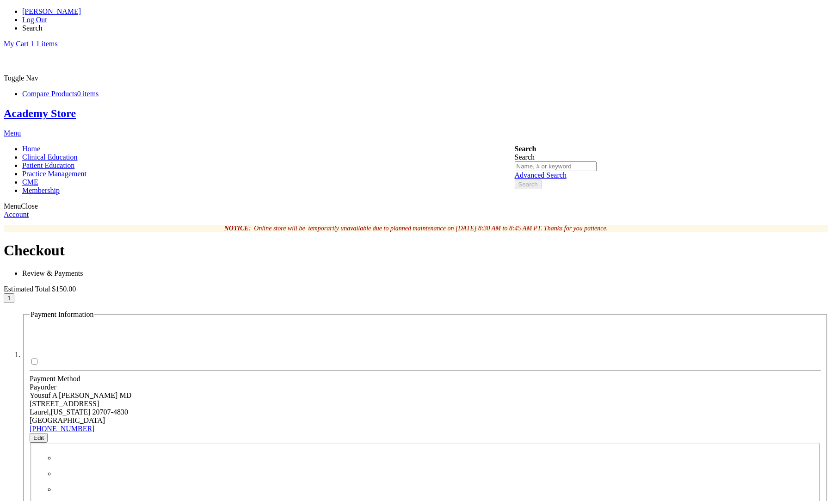
type input "vetrivel"
paste input "4111111111111111"
type input "[CREDIT_CARD_NUMBER]"
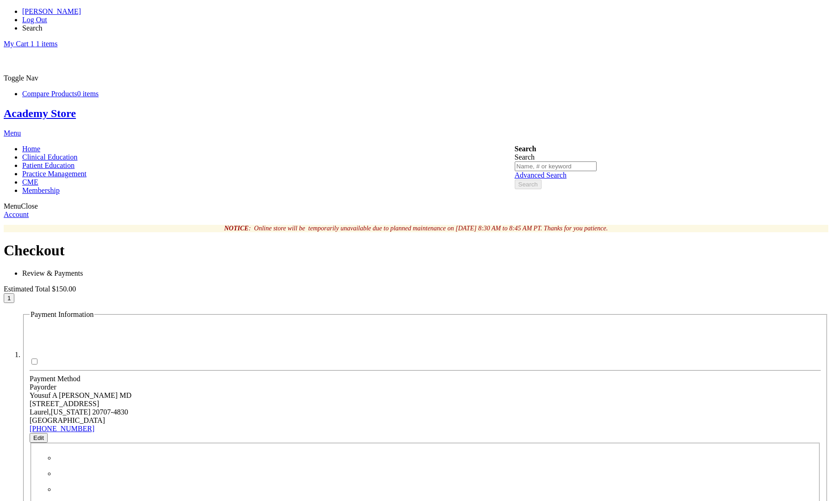
select select "10"
click option "10 - October" at bounding box center [0, 0] width 0 height 0
select select "2032"
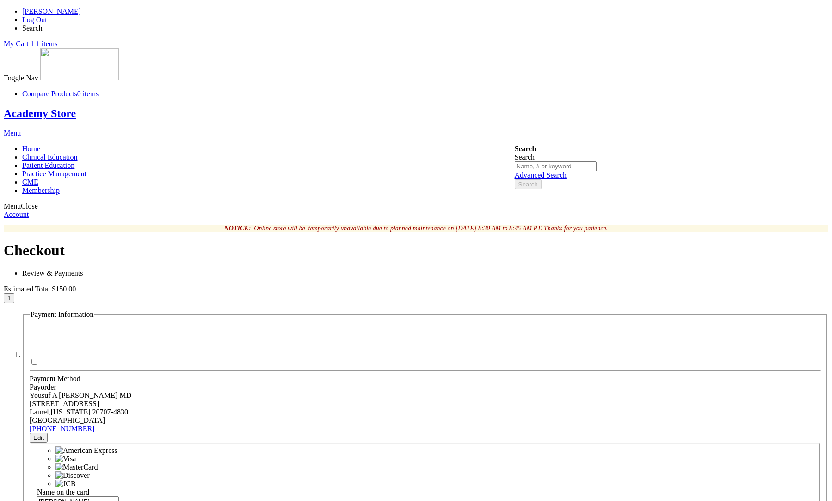
click option "2032" at bounding box center [0, 0] width 0 height 0
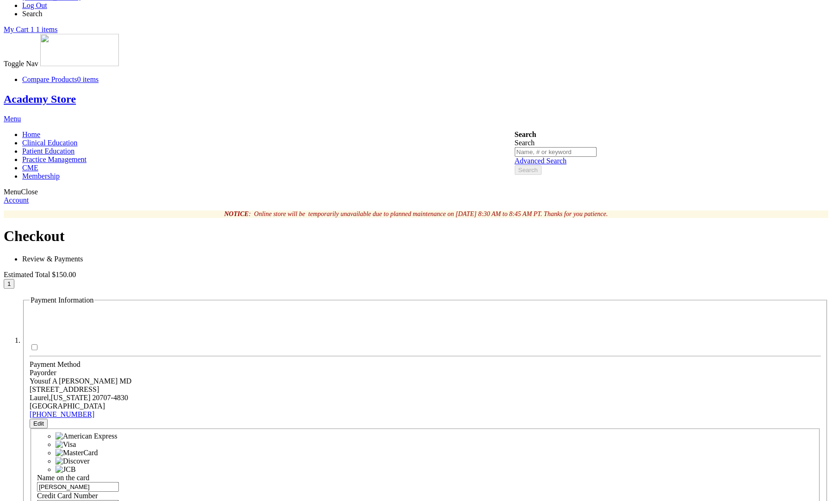
scroll to position [128, 0]
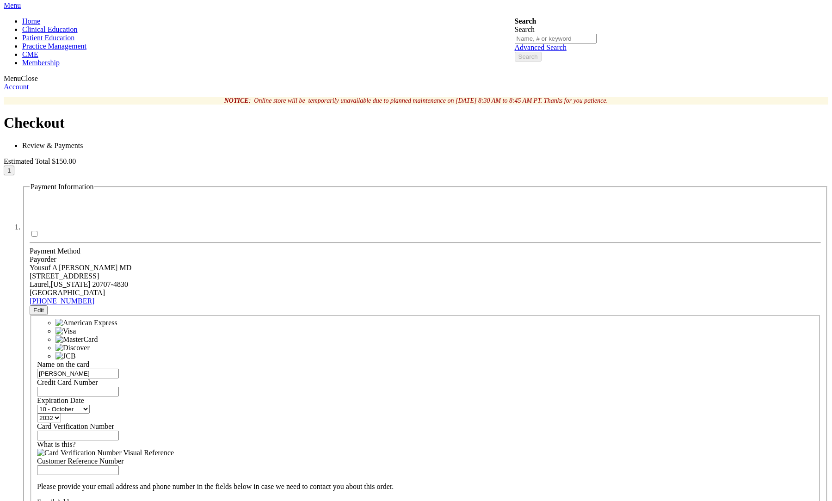
click at [119, 430] on input "Card Verification Number" at bounding box center [78, 435] width 82 height 10
type input "123"
click at [119, 500] on input "Email Address" at bounding box center [78, 511] width 82 height 10
type input "vetri@mail.com"
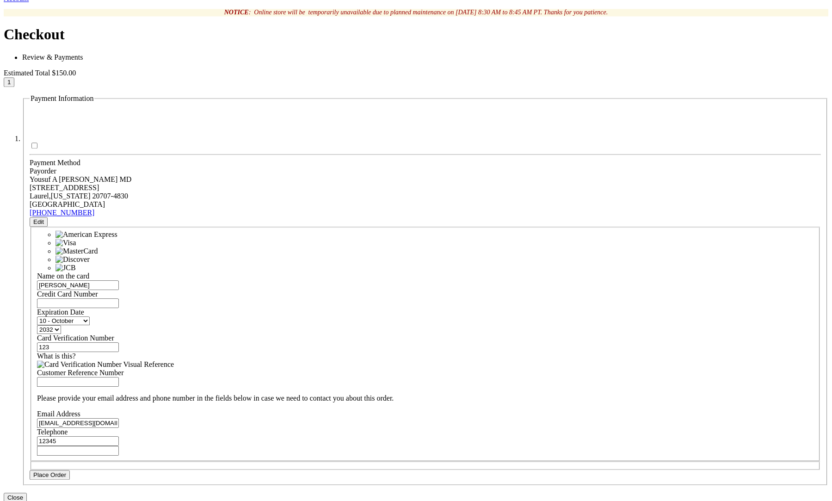
scroll to position [319, 0]
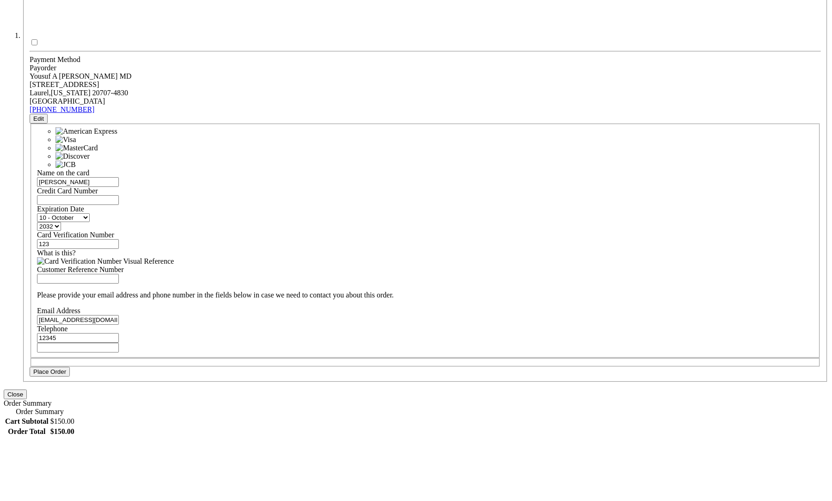
type input "12345"
checkbox input "true"
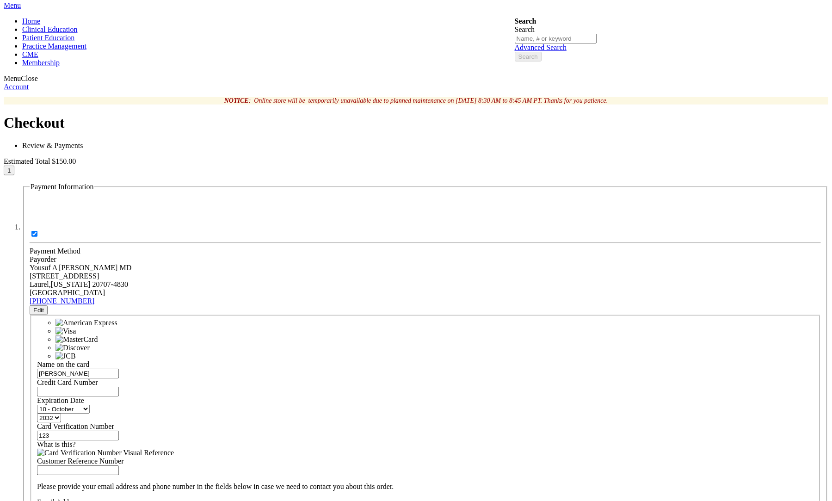
scroll to position [383, 0]
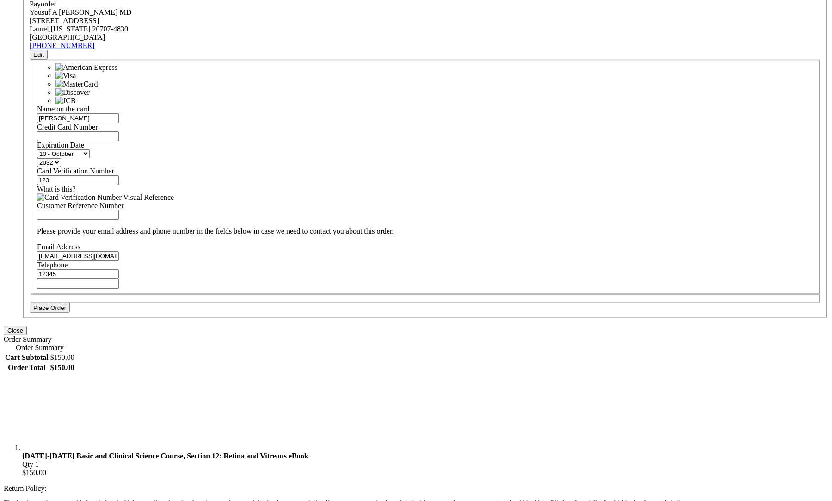
click at [70, 303] on button "Place Order" at bounding box center [50, 308] width 40 height 10
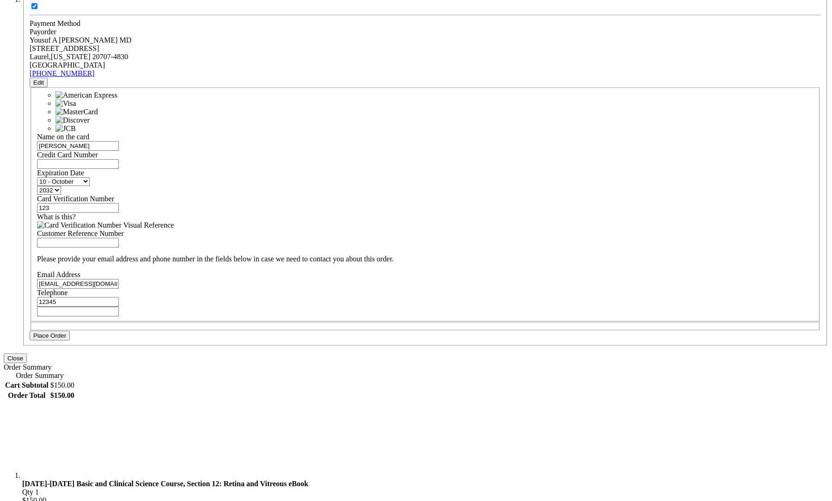
scroll to position [0, 0]
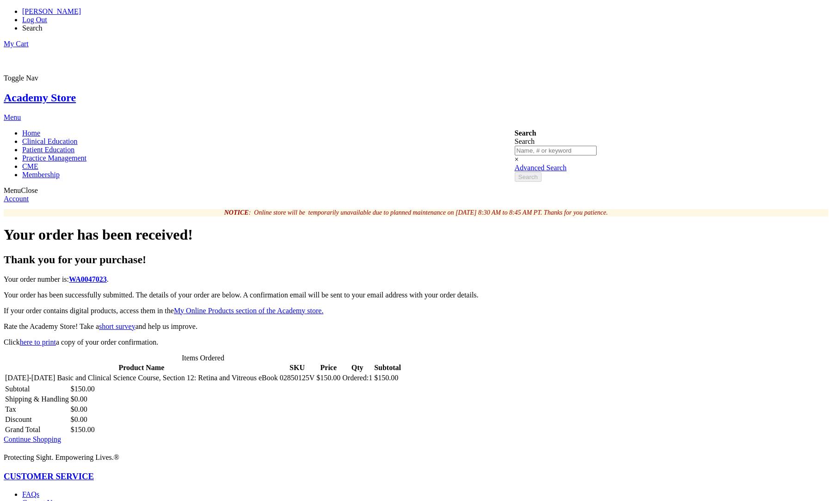
click at [47, 16] on link "Log Out" at bounding box center [34, 20] width 25 height 8
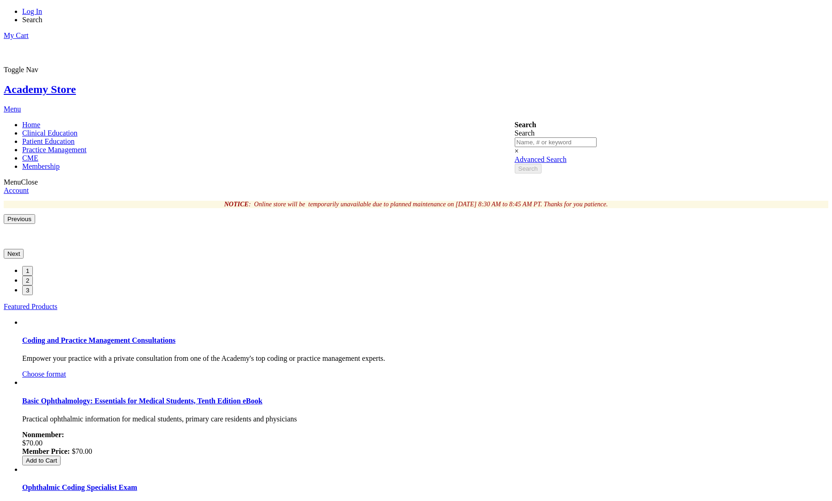
click at [42, 12] on link "Log In" at bounding box center [32, 11] width 20 height 8
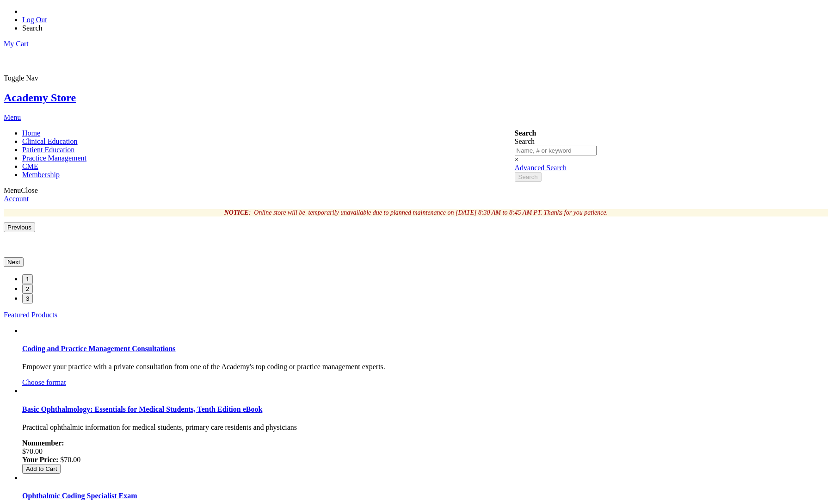
click at [43, 24] on span "Search" at bounding box center [32, 28] width 20 height 8
paste input "051168"
click at [501, 245] on button "Search" at bounding box center [514, 250] width 27 height 10
type input "051168"
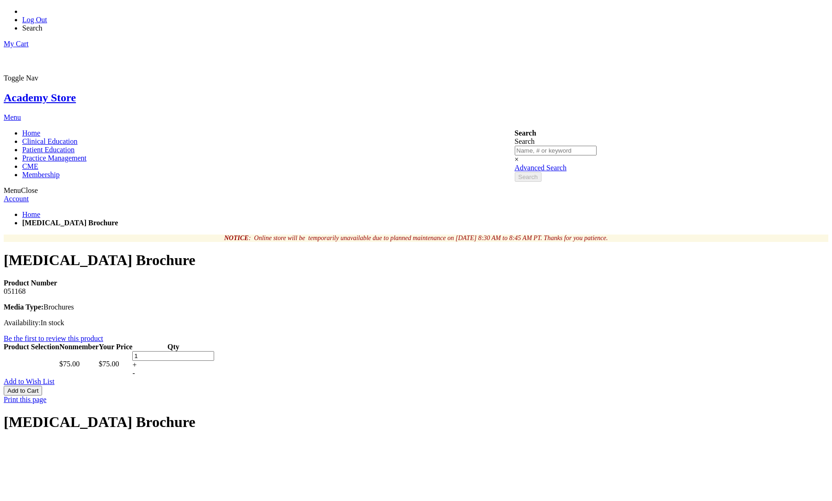
click at [42, 385] on button "Add to Cart" at bounding box center [23, 390] width 38 height 10
click at [43, 24] on span "Search" at bounding box center [32, 28] width 20 height 8
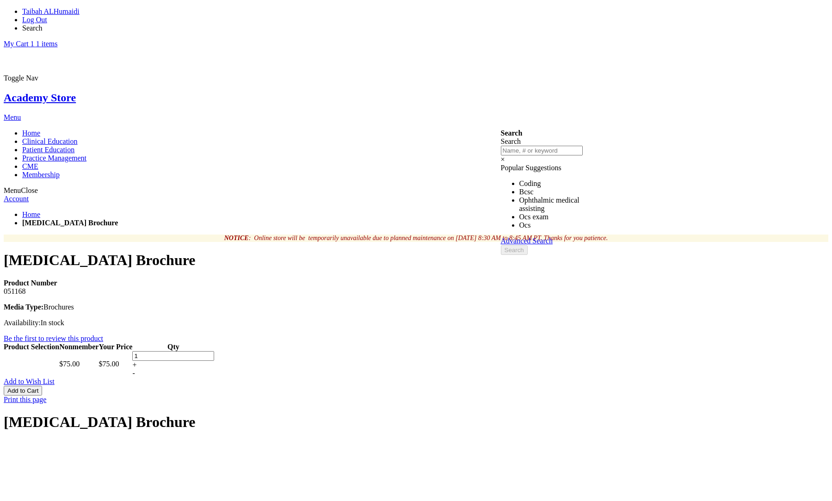
paste input "0121003V"
type input "0121003V"
click at [501, 245] on button "Search" at bounding box center [514, 250] width 27 height 10
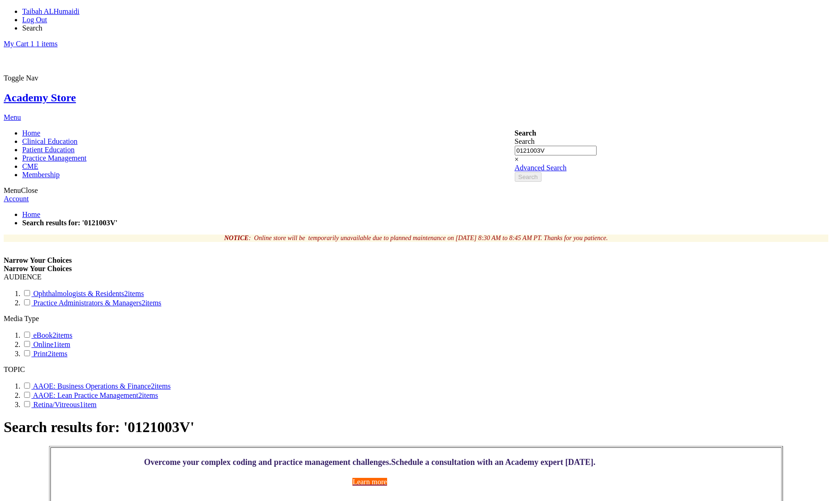
click at [43, 24] on span "Search" at bounding box center [32, 28] width 20 height 8
click at [656, 129] on ul "Home Clinical Education Product Line BCSC® (Basic and Clinical Science Course) …" at bounding box center [416, 154] width 824 height 50
click at [43, 24] on span "Search" at bounding box center [32, 28] width 20 height 8
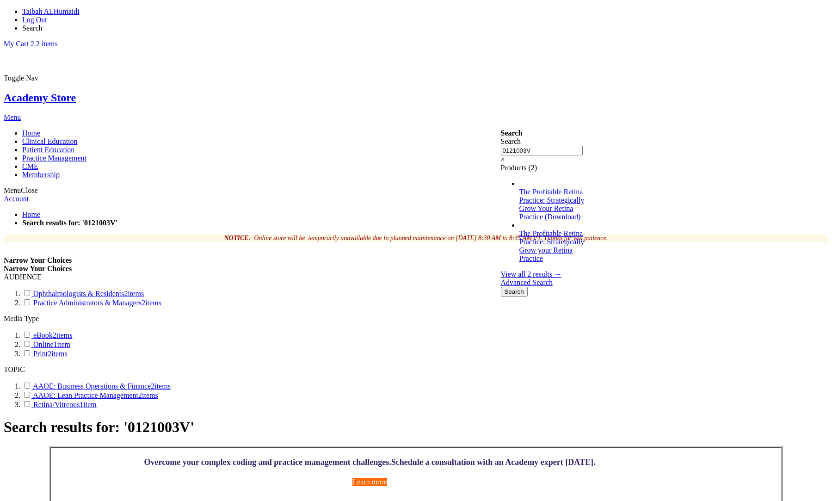
drag, startPoint x: 546, startPoint y: 18, endPoint x: 467, endPoint y: 13, distance: 79.2
click at [501, 146] on input "0121003V" at bounding box center [542, 151] width 82 height 10
paste input "PD"
click at [501, 287] on button "Search" at bounding box center [514, 292] width 27 height 10
type input "0121003PD"
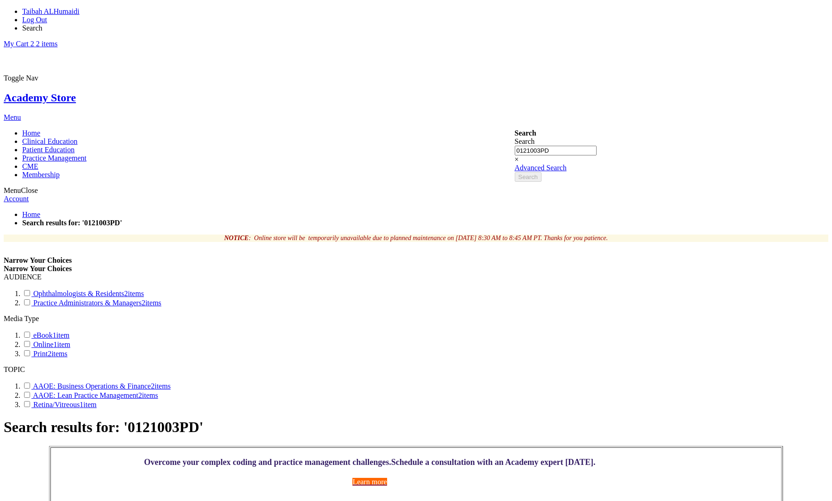
click at [43, 24] on span "Search" at bounding box center [32, 28] width 20 height 8
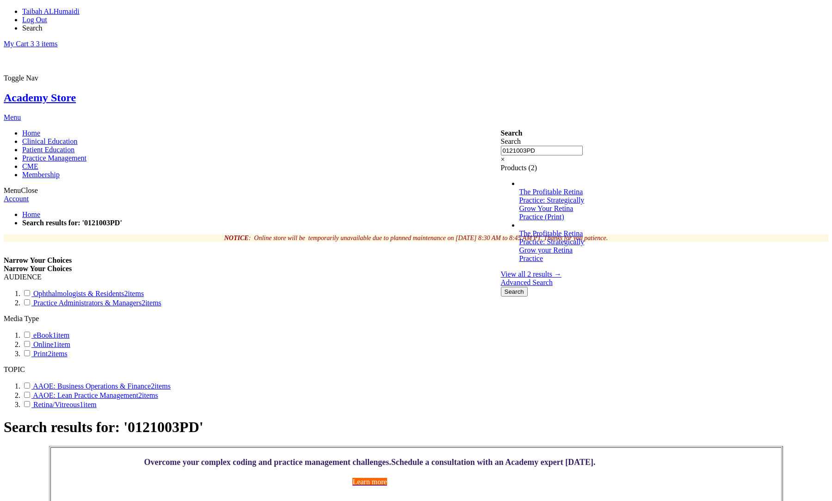
drag, startPoint x: 571, startPoint y: 16, endPoint x: 482, endPoint y: 20, distance: 89.3
click at [501, 146] on input "0121003PD" at bounding box center [542, 151] width 82 height 10
paste input "51197"
click at [501, 287] on button "Search" at bounding box center [514, 292] width 27 height 10
type input "051197"
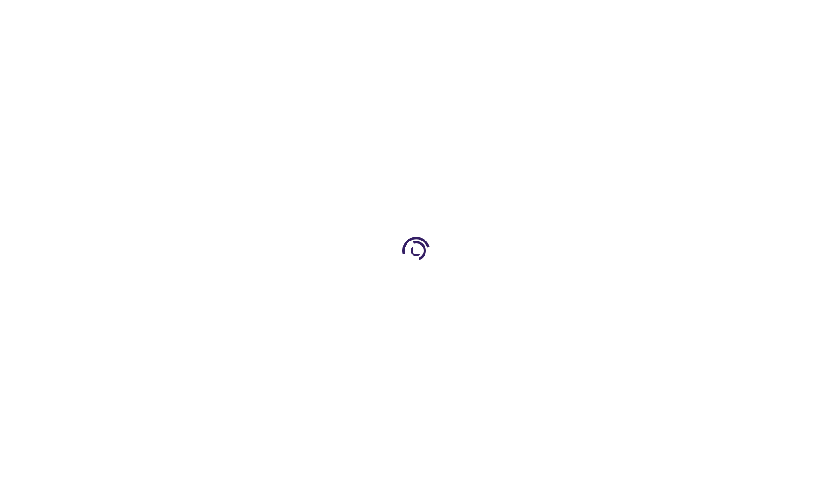
type input "1"
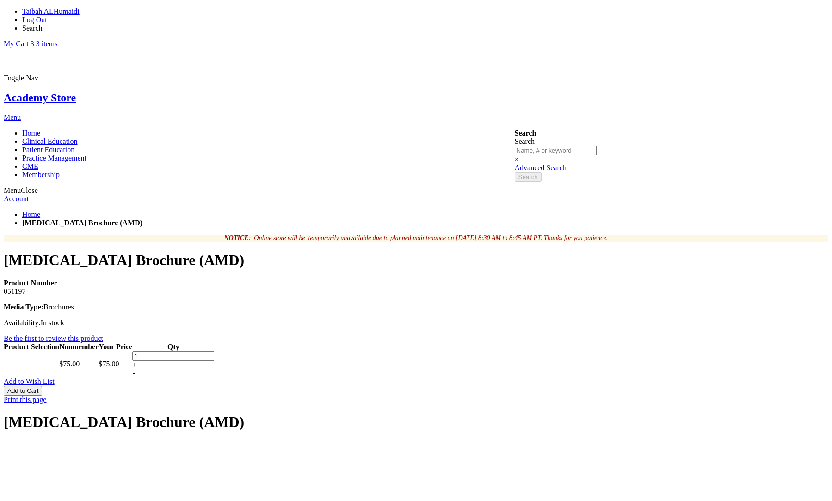
click at [42, 385] on button "Add to Cart" at bounding box center [23, 390] width 38 height 10
click at [43, 24] on span "Search" at bounding box center [32, 28] width 20 height 8
paste input "051167"
type input "051167"
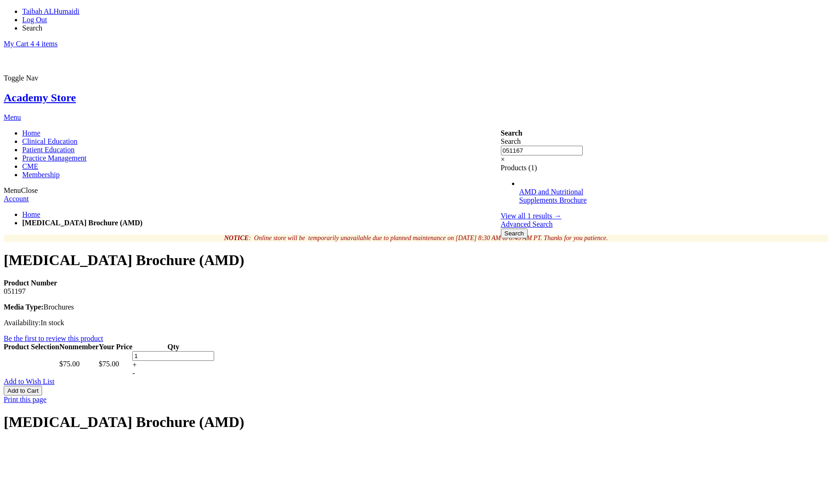
click at [501, 228] on button "Search" at bounding box center [514, 233] width 27 height 10
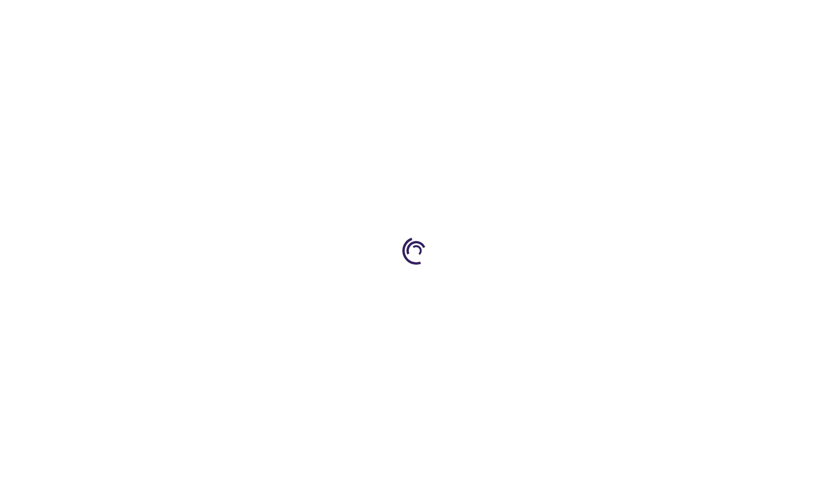
type input "1"
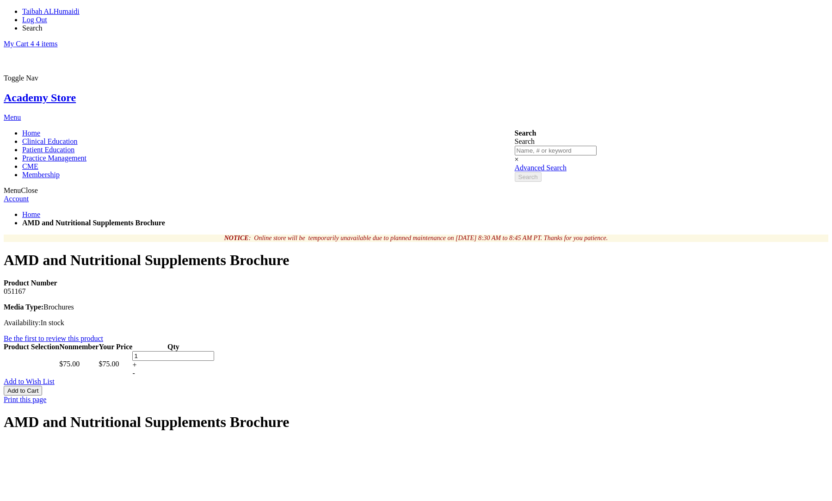
click at [42, 385] on button "Add to Cart" at bounding box center [23, 390] width 38 height 10
click at [57, 40] on link "My Cart 5 5 items" at bounding box center [31, 44] width 54 height 8
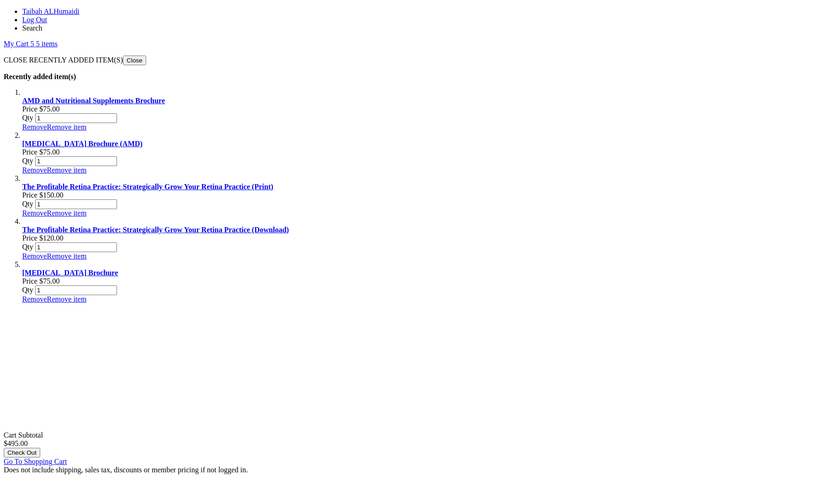
click at [40, 447] on button "Check Out" at bounding box center [22, 452] width 37 height 10
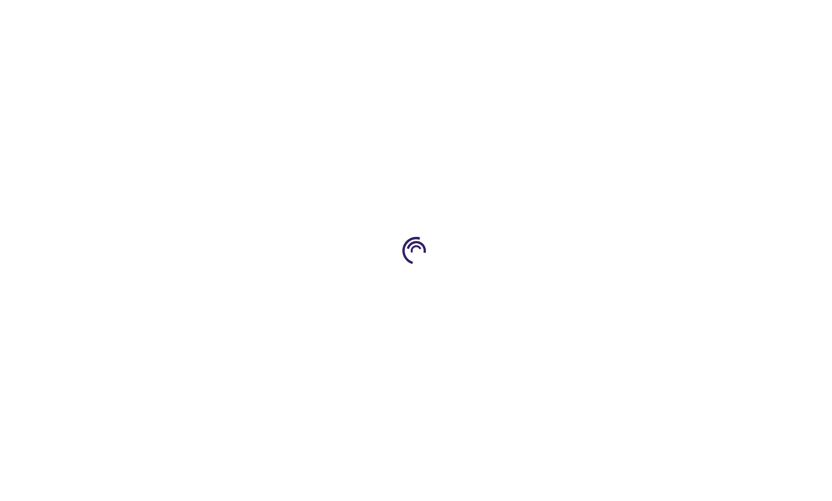
select select "KW"
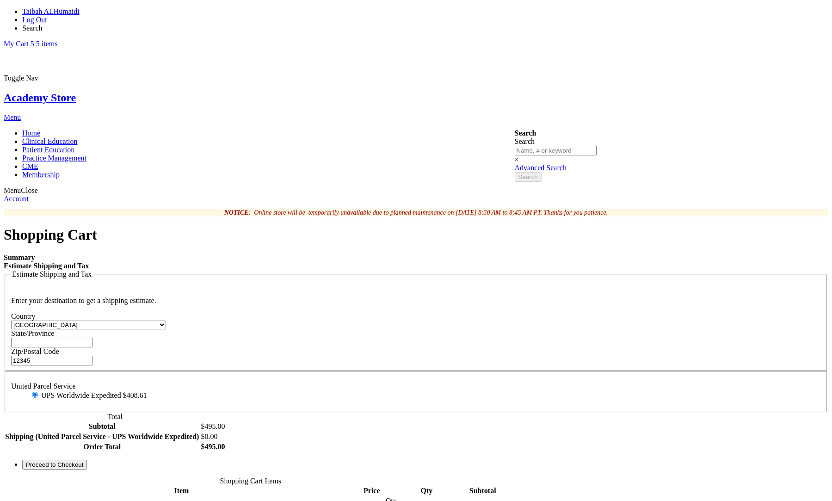
click at [93, 337] on input "State/Province" at bounding box center [52, 342] width 82 height 10
click at [83, 468] on span "Proceed to Checkout" at bounding box center [54, 464] width 57 height 7
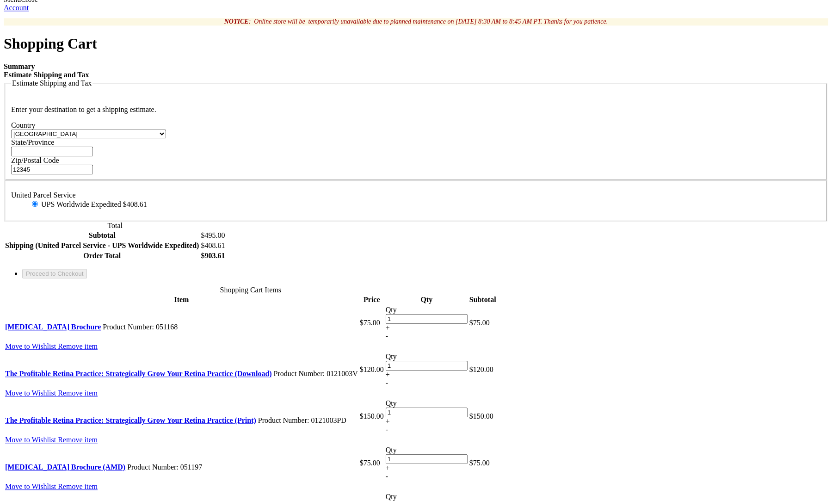
scroll to position [191, 0]
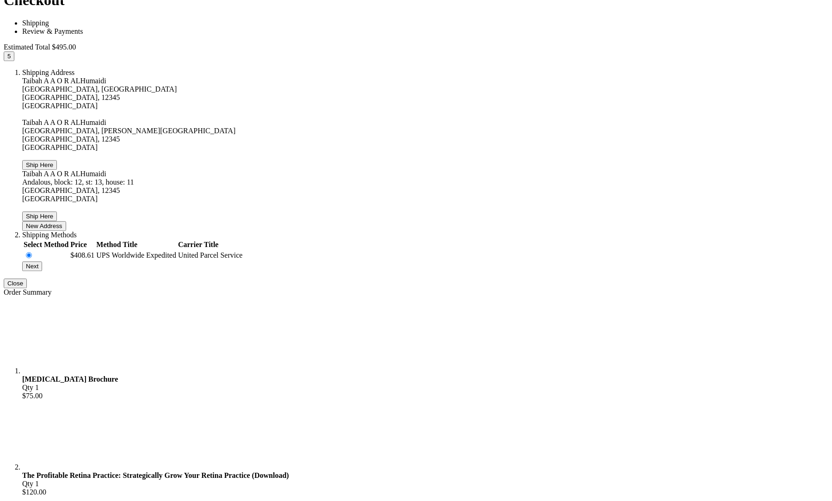
scroll to position [255, 0]
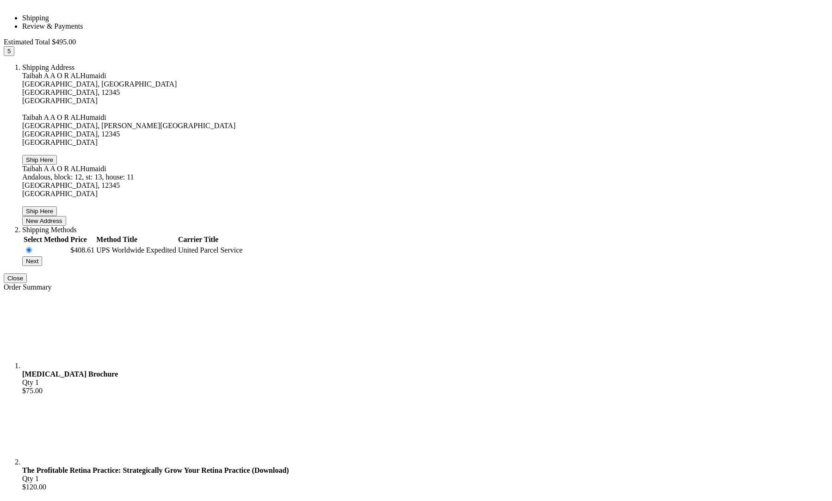
click at [42, 256] on button "Next" at bounding box center [32, 261] width 20 height 10
checkbox input "true"
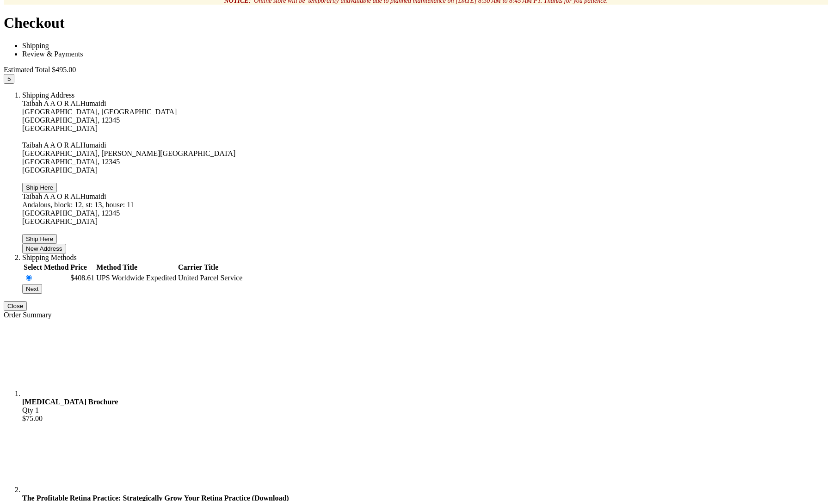
scroll to position [0, 0]
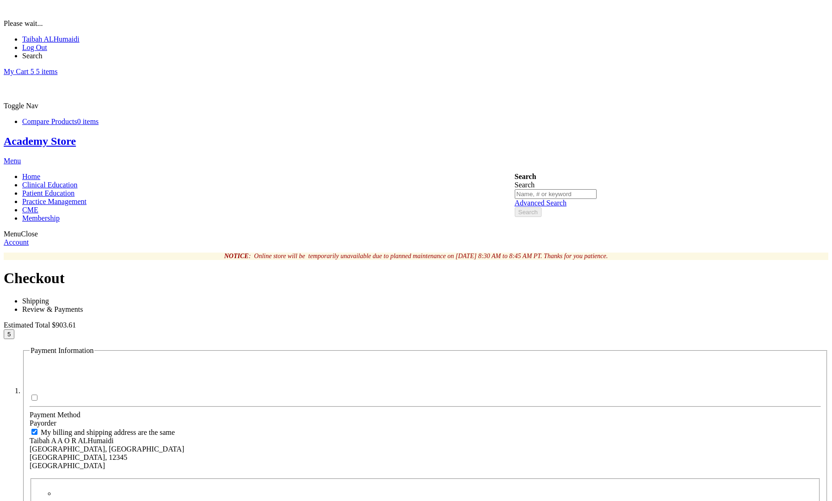
click at [218, 28] on div "Please wait..." at bounding box center [416, 16] width 824 height 24
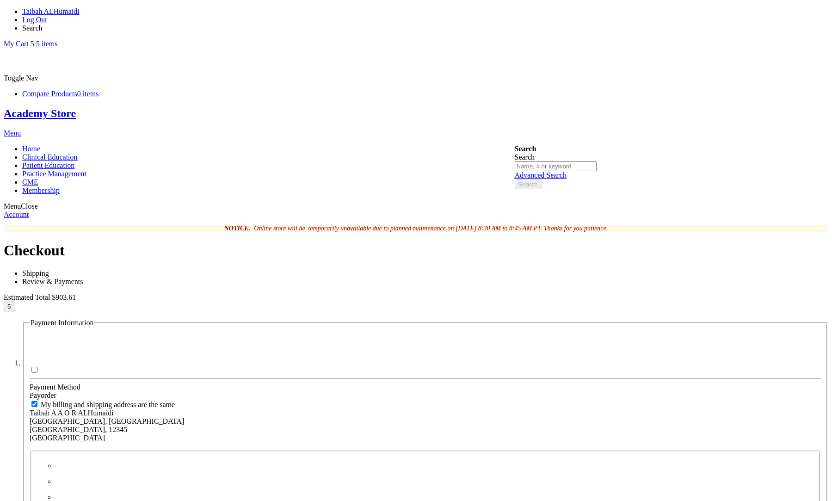
type input "vanitha"
paste input "4111111111111111"
type input "4111111111111111"
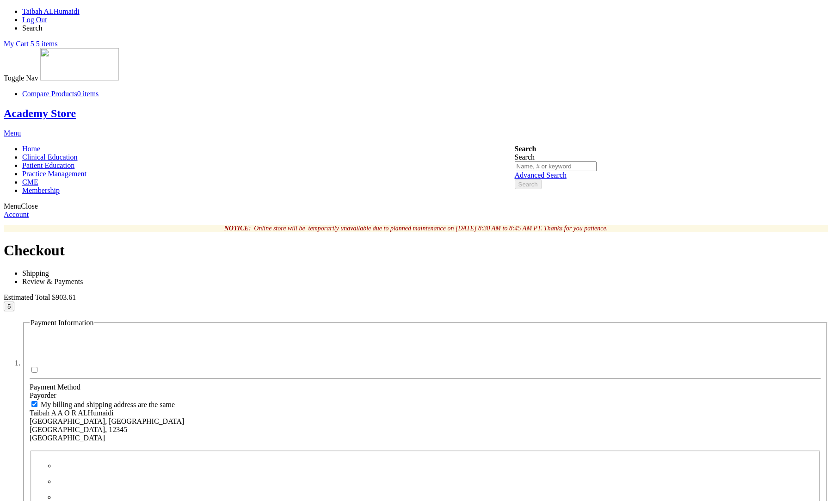
select select "11"
click option "11 - November" at bounding box center [0, 0] width 0 height 0
select select "2035"
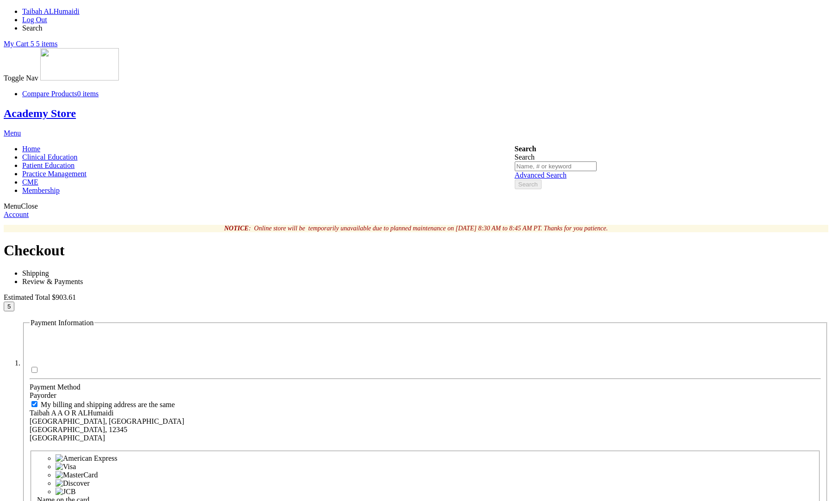
click option "2035" at bounding box center [0, 0] width 0 height 0
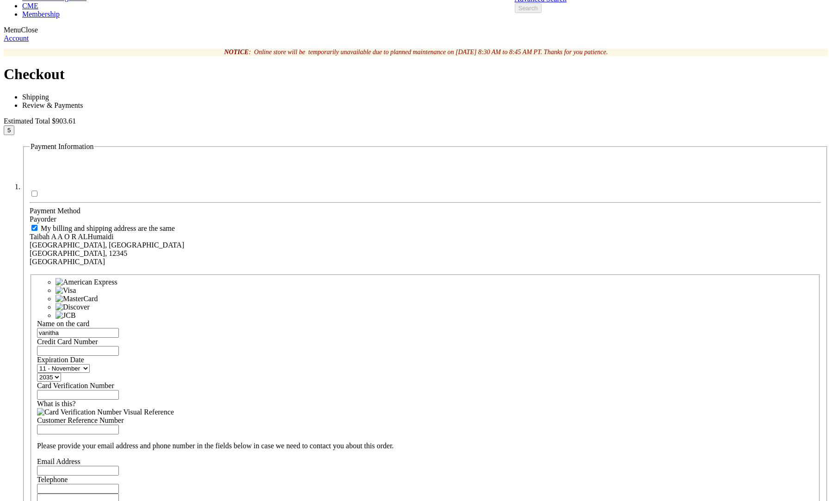
scroll to position [191, 0]
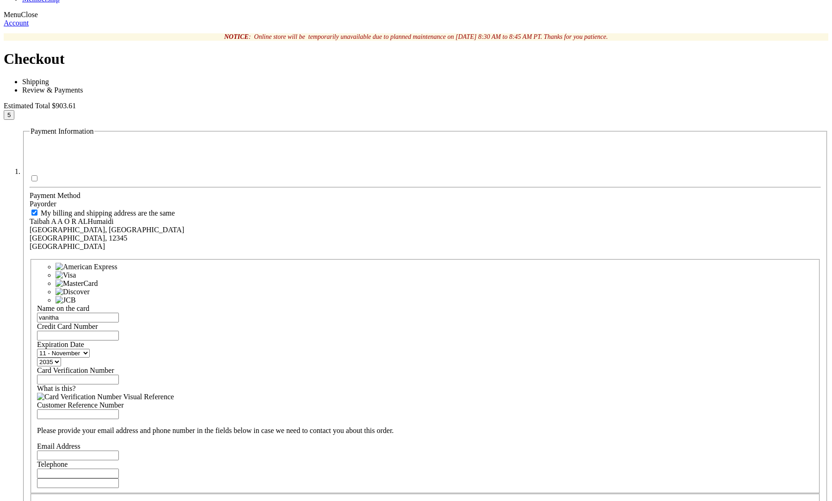
click at [207, 366] on div "Card Verification Number What is this?" at bounding box center [425, 383] width 776 height 35
click at [119, 374] on input "Card Verification Number" at bounding box center [78, 379] width 82 height 10
type input "123"
click at [119, 450] on input "Email Address" at bounding box center [78, 455] width 82 height 10
type input "vanitha@mail.com"
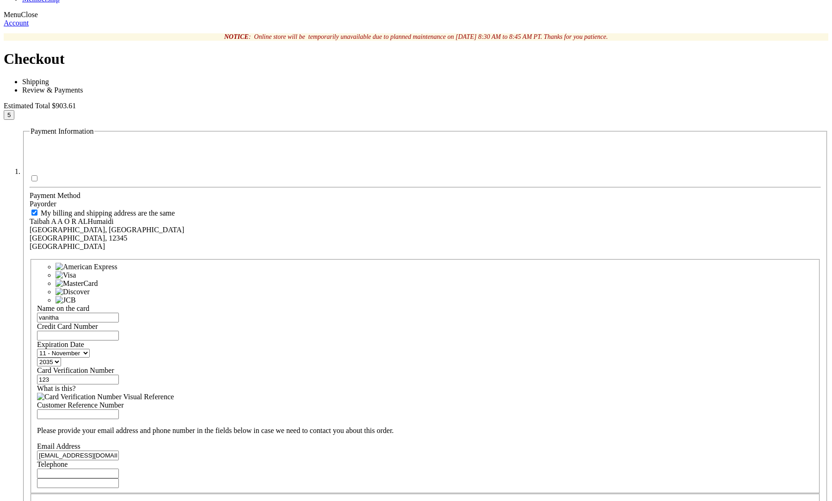
click at [119, 468] on input "Telephone" at bounding box center [78, 473] width 82 height 10
type input "12345"
click at [66, 500] on span "Place Order" at bounding box center [49, 506] width 33 height 7
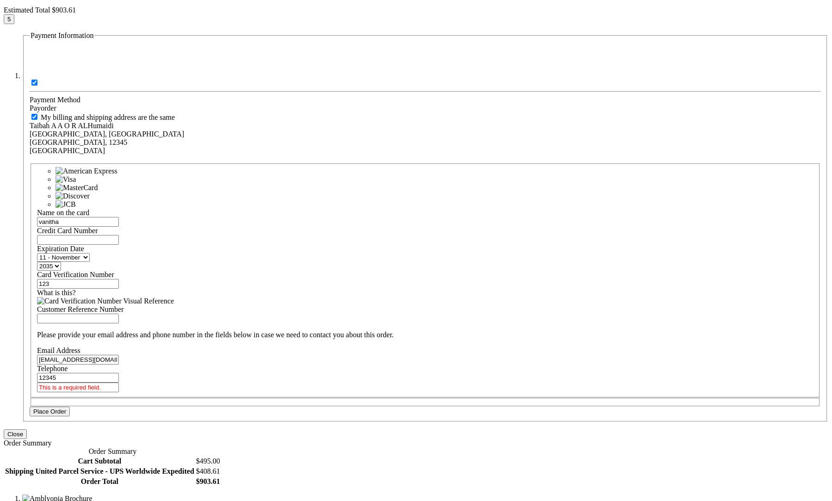
checkbox input "true"
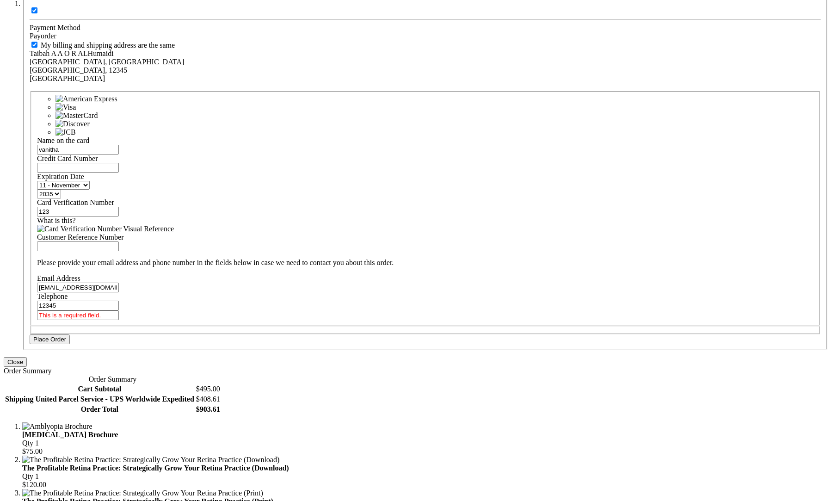
click at [70, 334] on button "Place Order" at bounding box center [50, 339] width 40 height 10
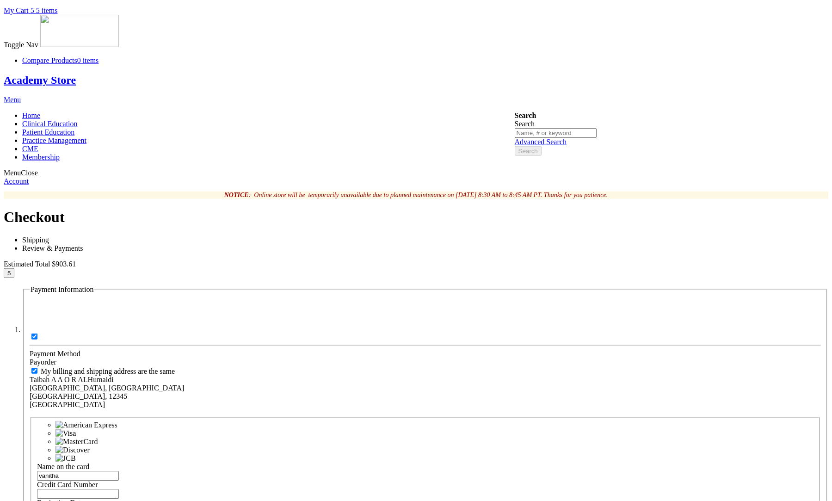
scroll to position [0, 0]
